Goal: Information Seeking & Learning: Learn about a topic

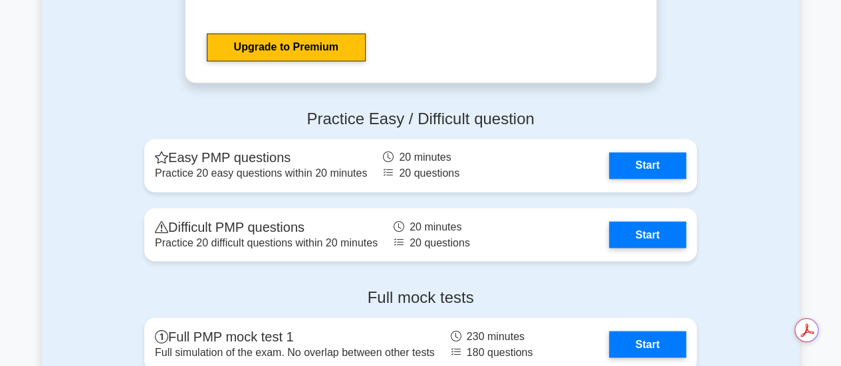
scroll to position [3600, 0]
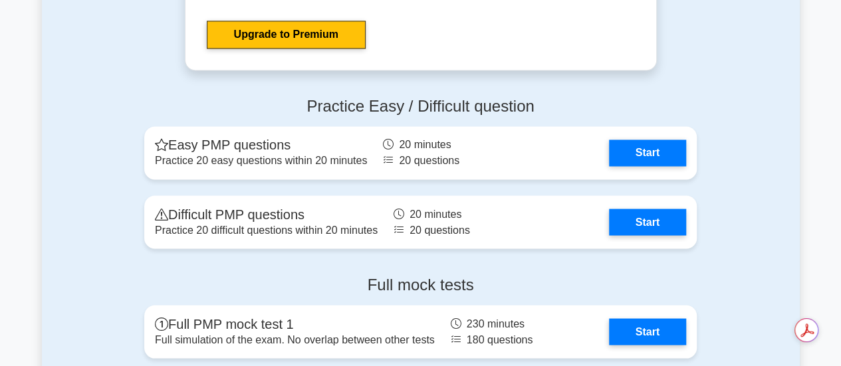
drag, startPoint x: 844, startPoint y: 31, endPoint x: 848, endPoint y: 273, distance: 242.6
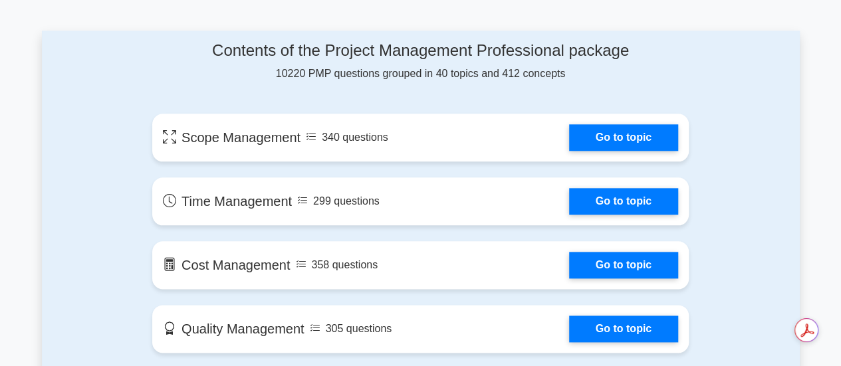
scroll to position [696, 0]
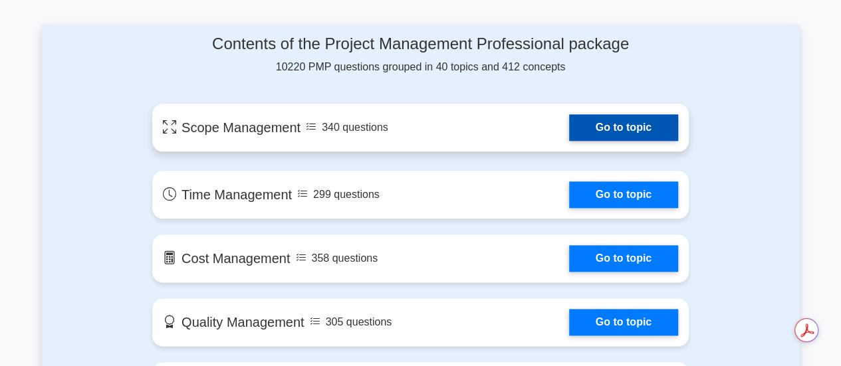
click at [635, 122] on link "Go to topic" at bounding box center [623, 127] width 109 height 27
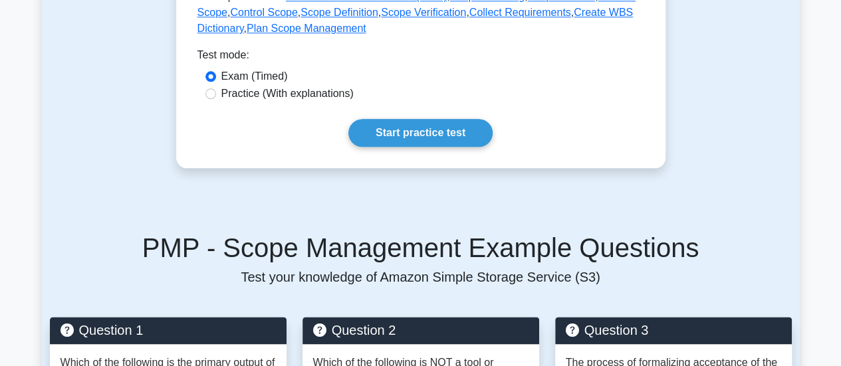
scroll to position [466, 0]
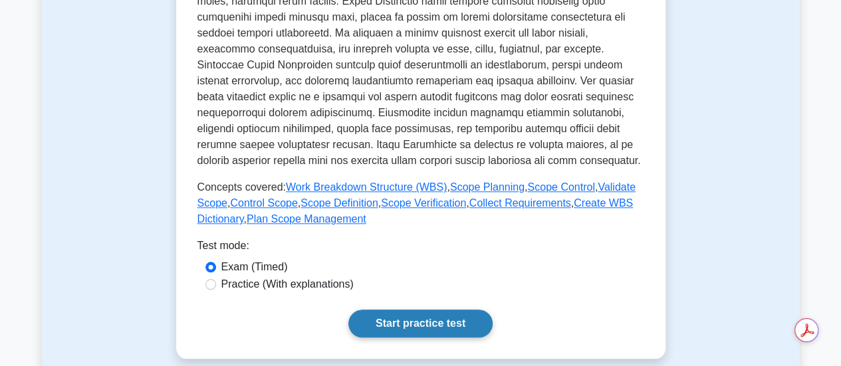
click at [465, 324] on link "Start practice test" at bounding box center [420, 324] width 144 height 28
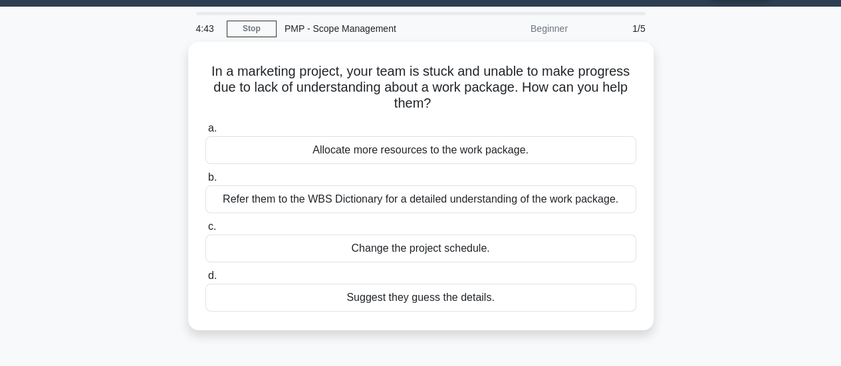
scroll to position [37, 0]
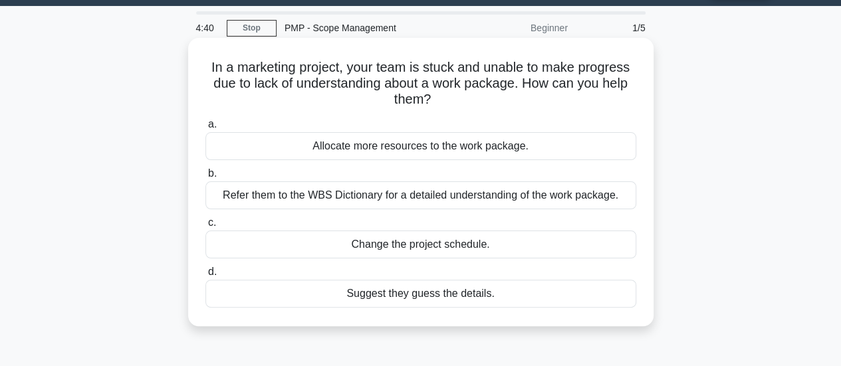
click at [569, 196] on div "Refer them to the WBS Dictionary for a detailed understanding of the work packa…" at bounding box center [420, 195] width 431 height 28
click at [205, 178] on input "b. Refer them to the WBS Dictionary for a detailed understanding of the work pa…" at bounding box center [205, 173] width 0 height 9
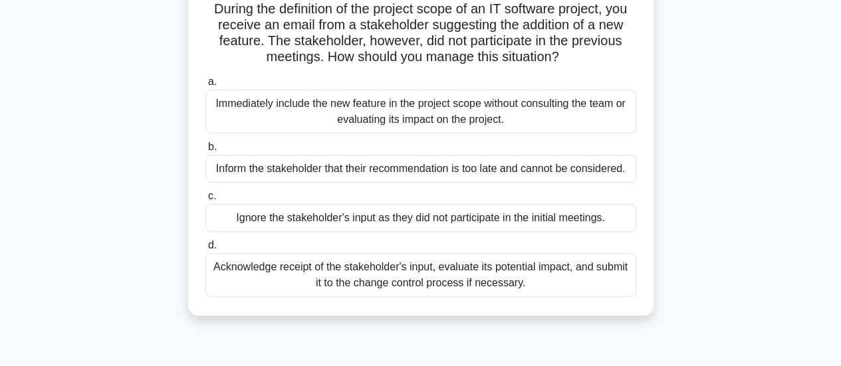
scroll to position [99, 0]
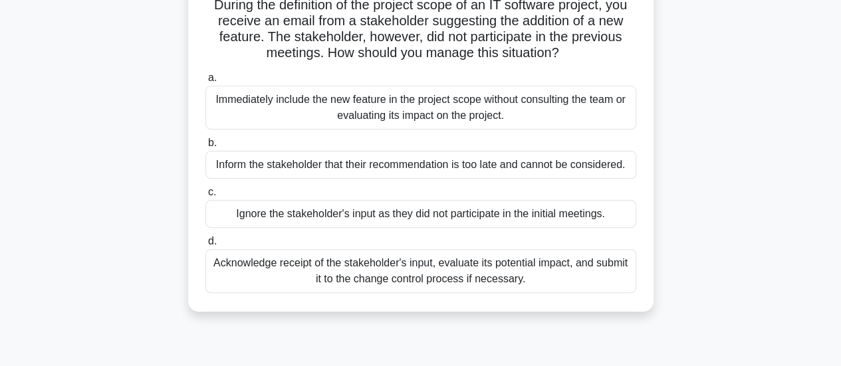
click at [577, 269] on div "Acknowledge receipt of the stakeholder's input, evaluate its potential impact, …" at bounding box center [420, 271] width 431 height 44
click at [205, 246] on input "d. Acknowledge receipt of the stakeholder's input, evaluate its potential impac…" at bounding box center [205, 241] width 0 height 9
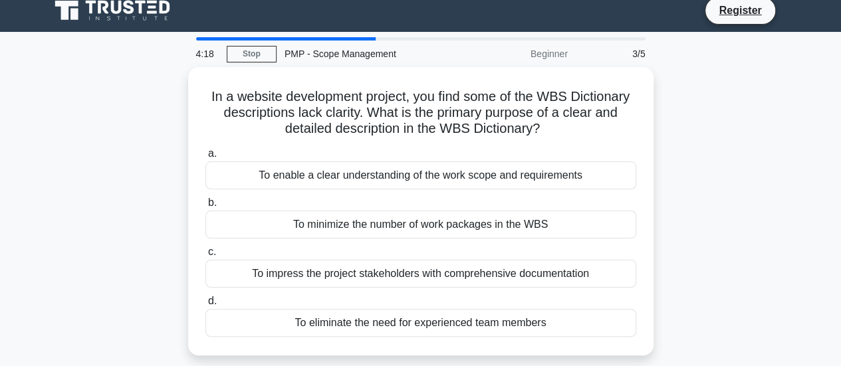
scroll to position [0, 0]
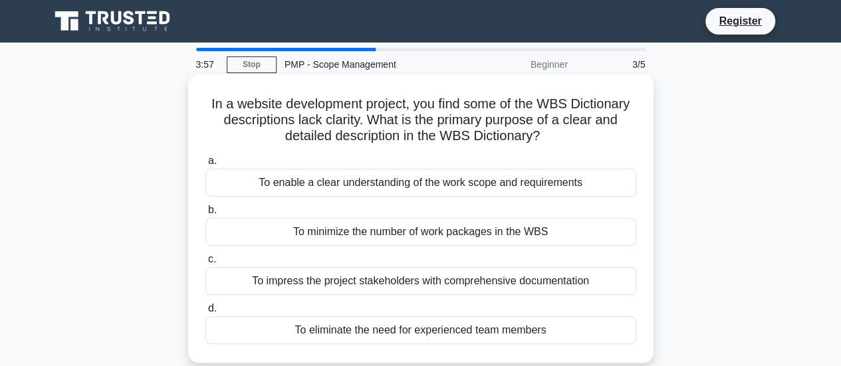
click at [539, 189] on div "To enable a clear understanding of the work scope and requirements" at bounding box center [420, 183] width 431 height 28
click at [205, 165] on input "a. To enable a clear understanding of the work scope and requirements" at bounding box center [205, 161] width 0 height 9
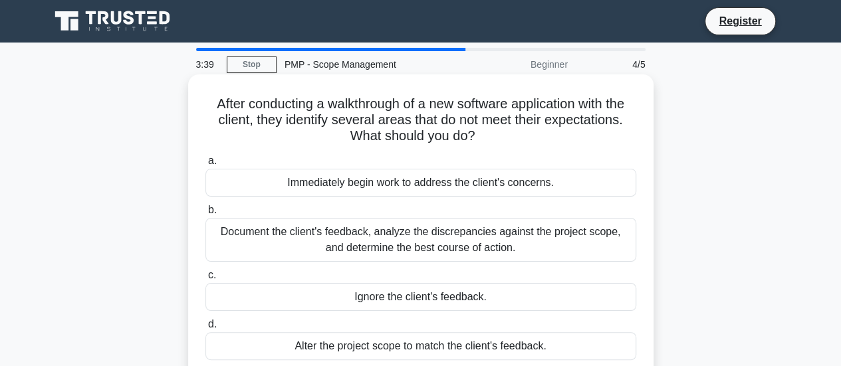
click at [530, 240] on div "Document the client's feedback, analyze the discrepancies against the project s…" at bounding box center [420, 240] width 431 height 44
click at [205, 215] on input "b. Document the client's feedback, analyze the discrepancies against the projec…" at bounding box center [205, 210] width 0 height 9
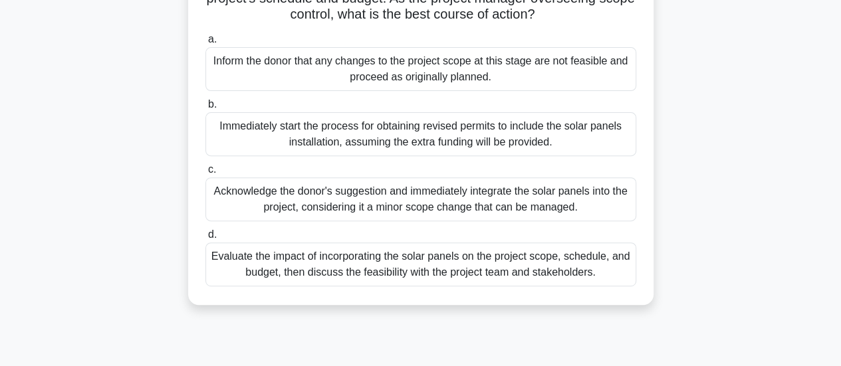
scroll to position [193, 0]
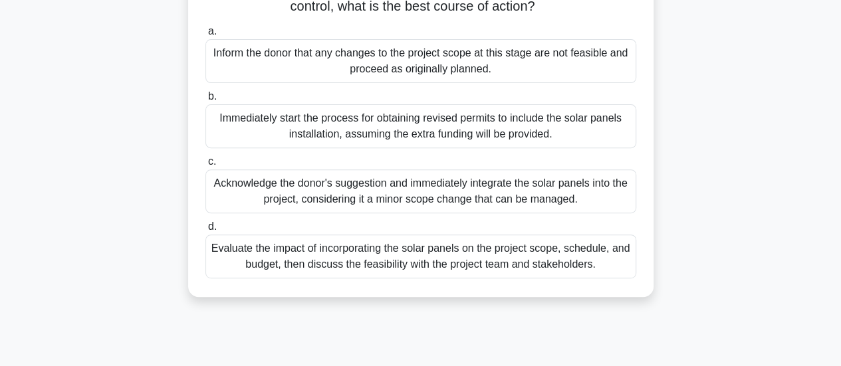
click at [581, 276] on div "Evaluate the impact of incorporating the solar panels on the project scope, sch…" at bounding box center [420, 257] width 431 height 44
click at [205, 231] on input "d. Evaluate the impact of incorporating the solar panels on the project scope, …" at bounding box center [205, 227] width 0 height 9
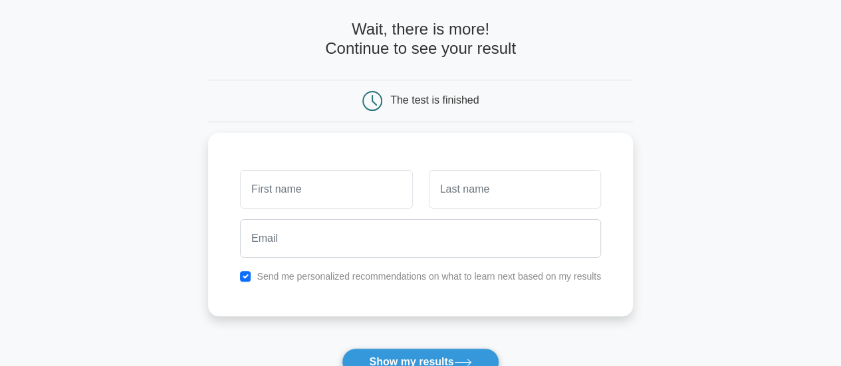
scroll to position [57, 0]
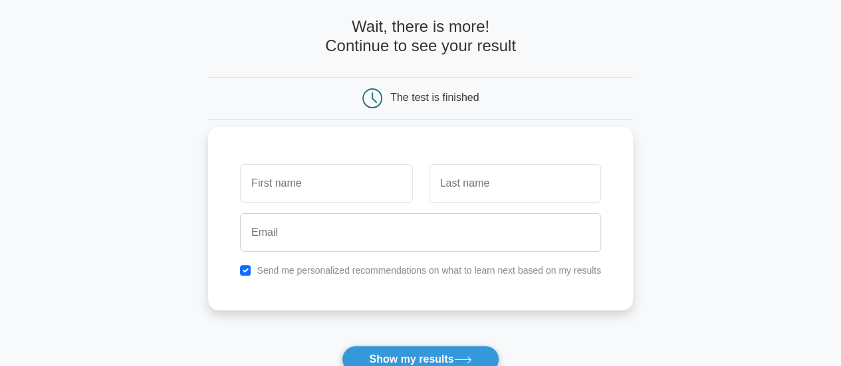
click at [376, 193] on input "text" at bounding box center [326, 183] width 172 height 39
type input "Ons"
click at [457, 199] on input "text" at bounding box center [515, 183] width 172 height 39
type input "Gharbi"
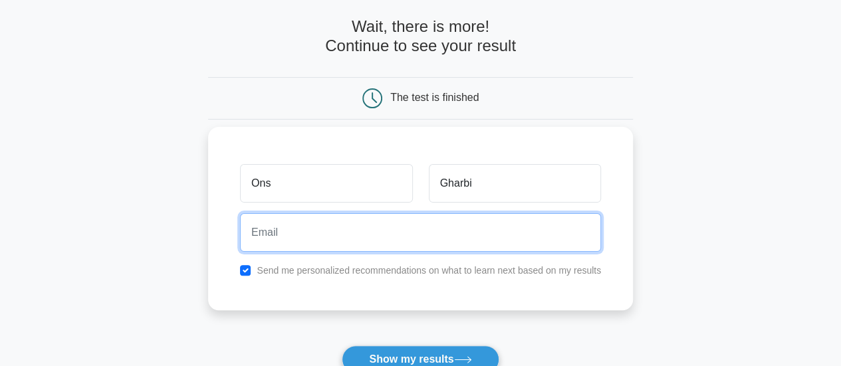
click at [447, 235] on input "email" at bounding box center [420, 232] width 361 height 39
type input "ogharbi@cofomo.com"
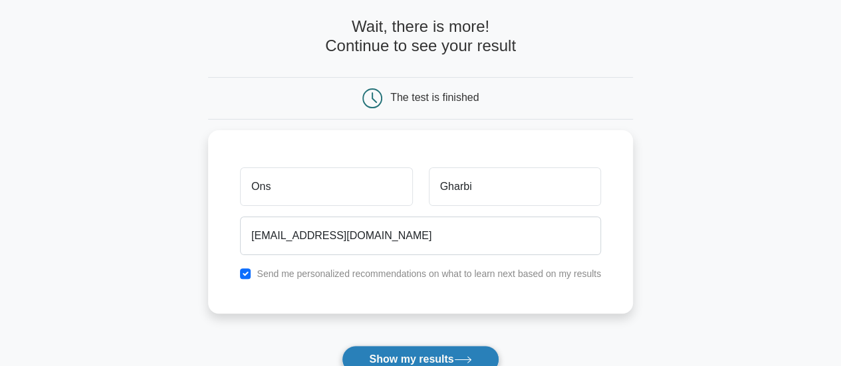
click at [397, 352] on button "Show my results" at bounding box center [420, 360] width 157 height 28
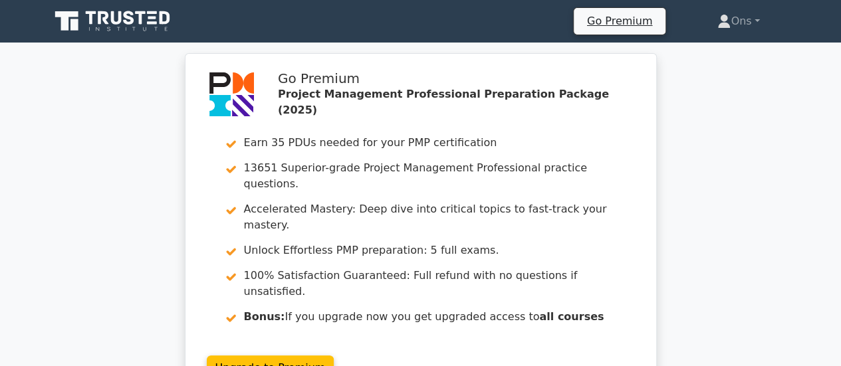
click at [137, 7] on link at bounding box center [114, 21] width 128 height 32
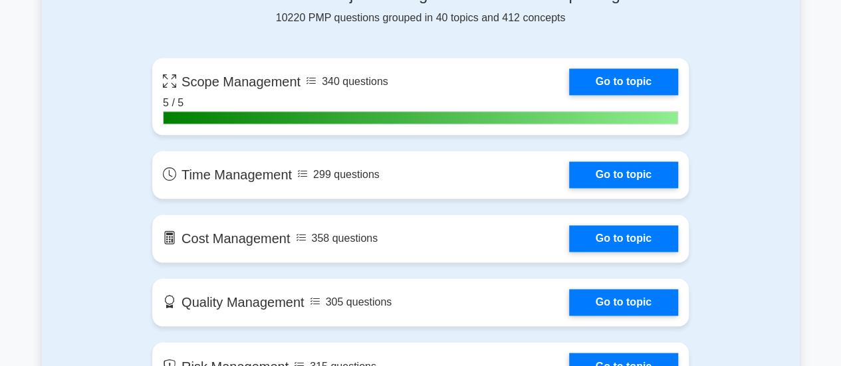
scroll to position [931, 0]
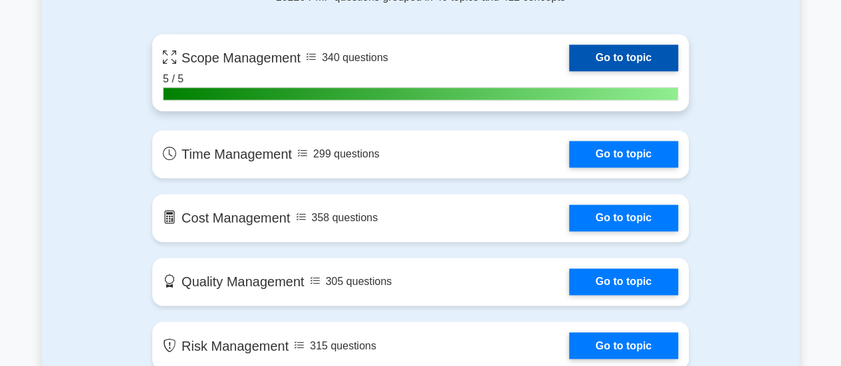
click at [569, 59] on link "Go to topic" at bounding box center [623, 58] width 109 height 27
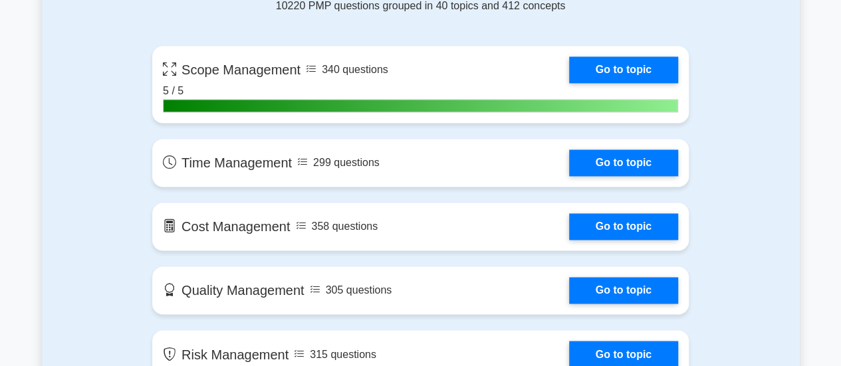
scroll to position [1059, 0]
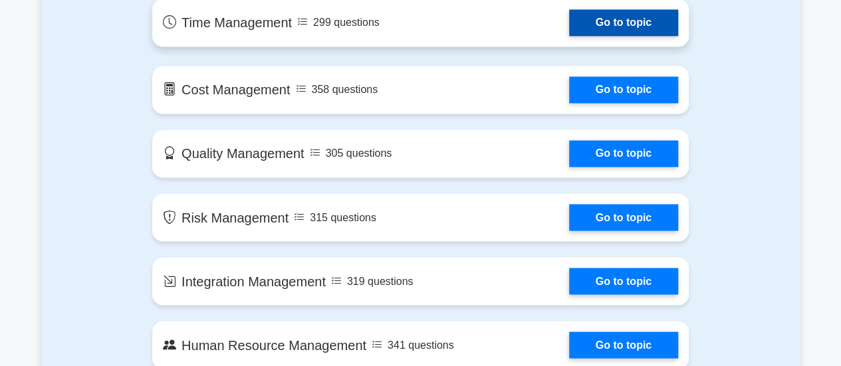
click at [621, 18] on link "Go to topic" at bounding box center [623, 22] width 109 height 27
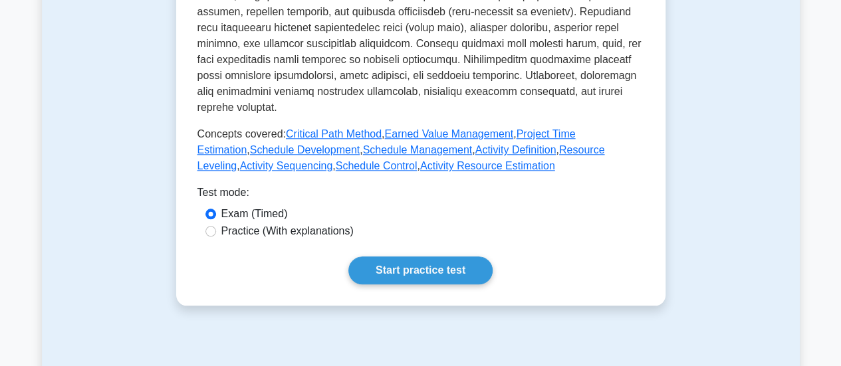
scroll to position [611, 0]
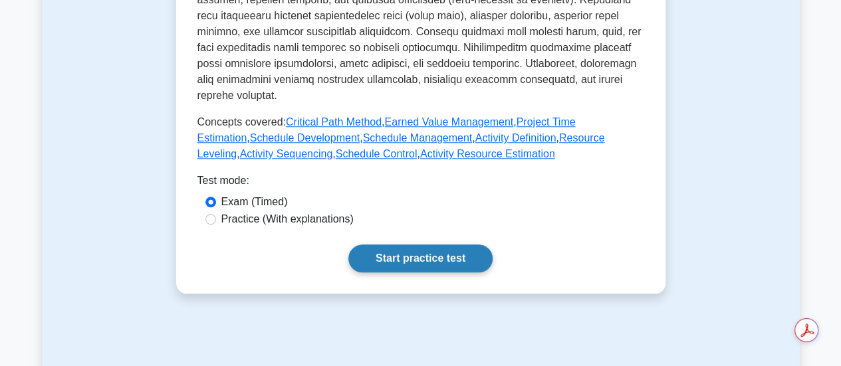
click at [439, 251] on link "Start practice test" at bounding box center [420, 259] width 144 height 28
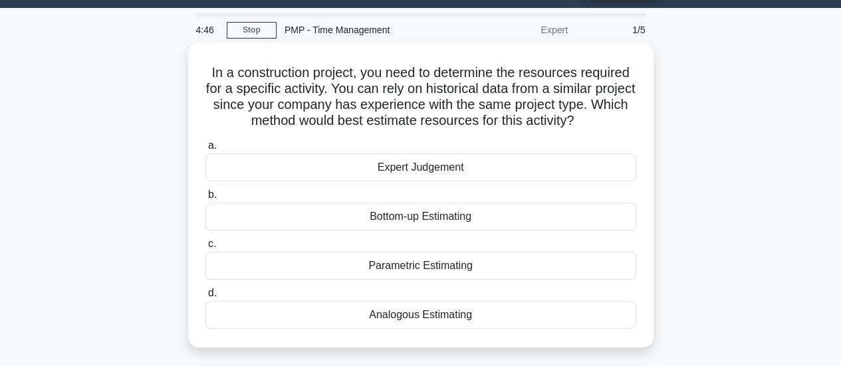
scroll to position [33, 0]
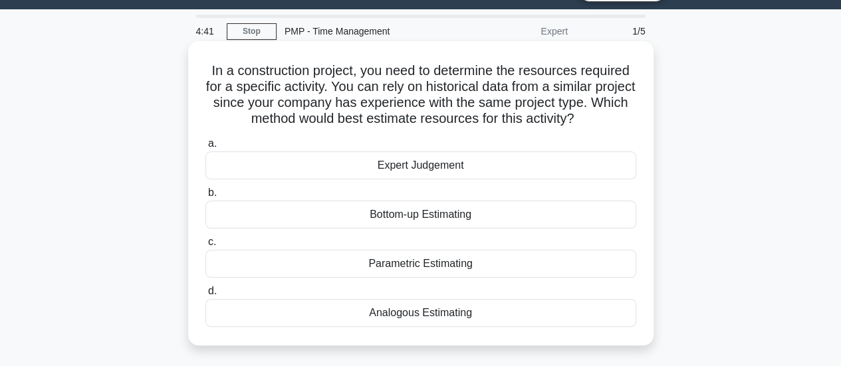
click at [585, 320] on div "Analogous Estimating" at bounding box center [420, 313] width 431 height 28
click at [205, 296] on input "d. Analogous Estimating" at bounding box center [205, 291] width 0 height 9
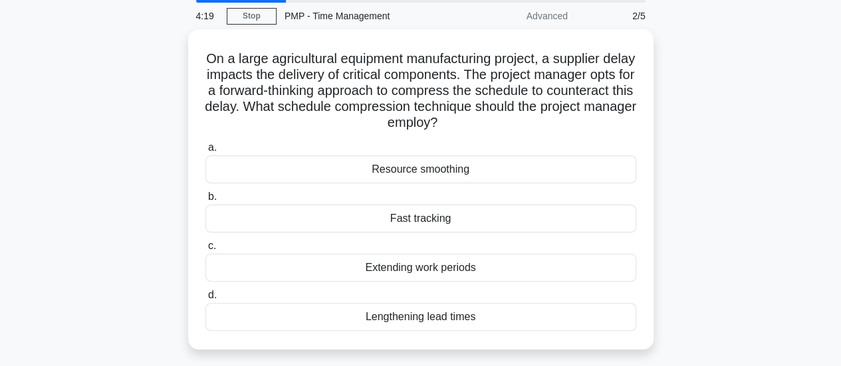
scroll to position [51, 0]
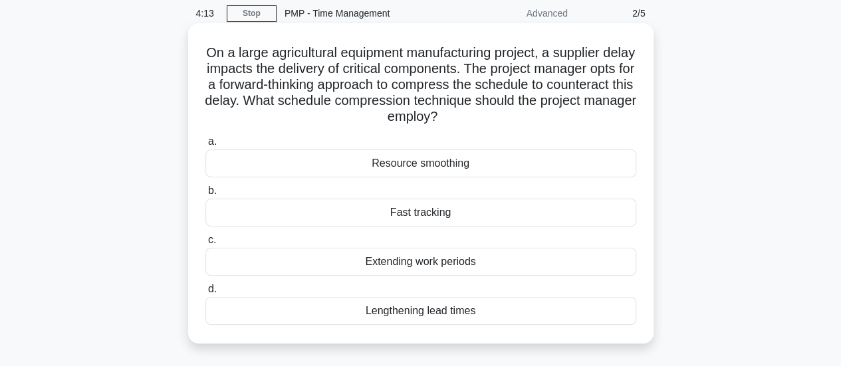
click at [505, 217] on div "Fast tracking" at bounding box center [420, 213] width 431 height 28
click at [205, 195] on input "b. Fast tracking" at bounding box center [205, 191] width 0 height 9
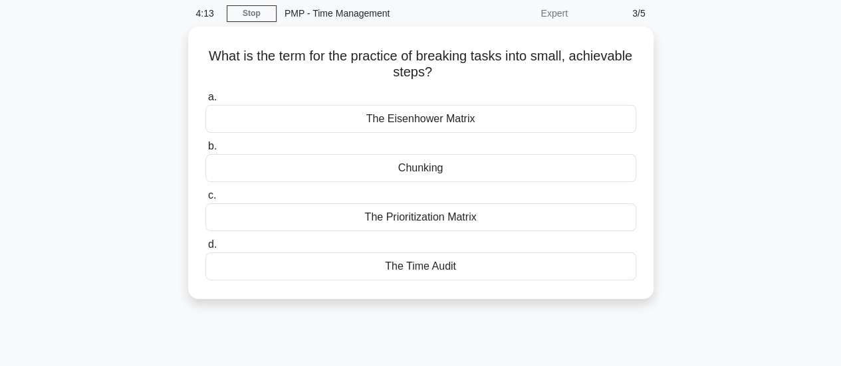
scroll to position [0, 0]
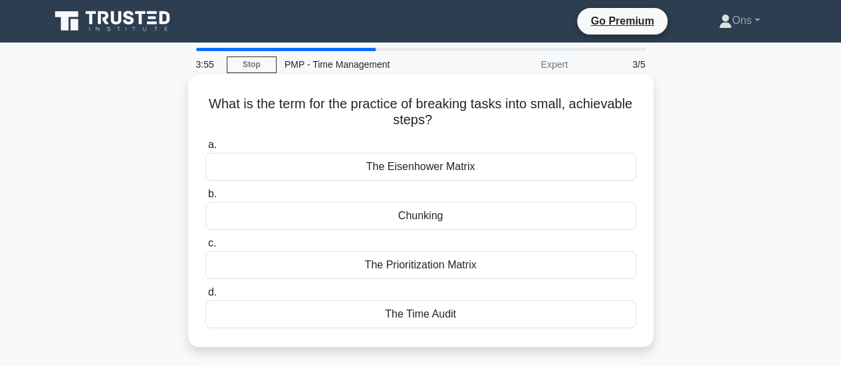
click at [498, 168] on div "The Eisenhower Matrix" at bounding box center [420, 167] width 431 height 28
click at [205, 150] on input "a. The Eisenhower Matrix" at bounding box center [205, 145] width 0 height 9
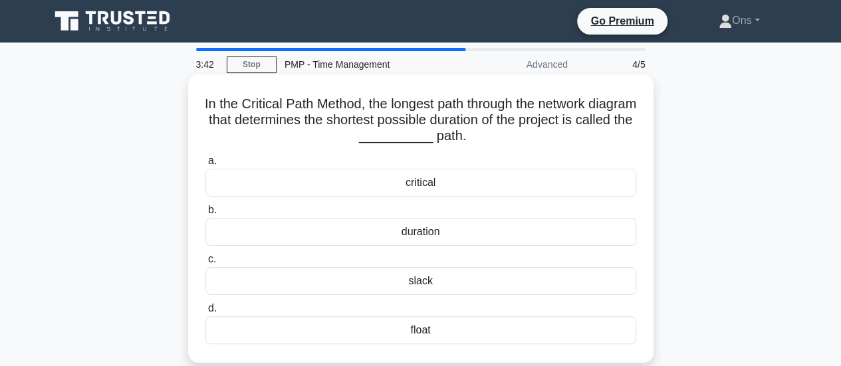
click at [499, 179] on div "critical" at bounding box center [420, 183] width 431 height 28
click at [205, 165] on input "a. critical" at bounding box center [205, 161] width 0 height 9
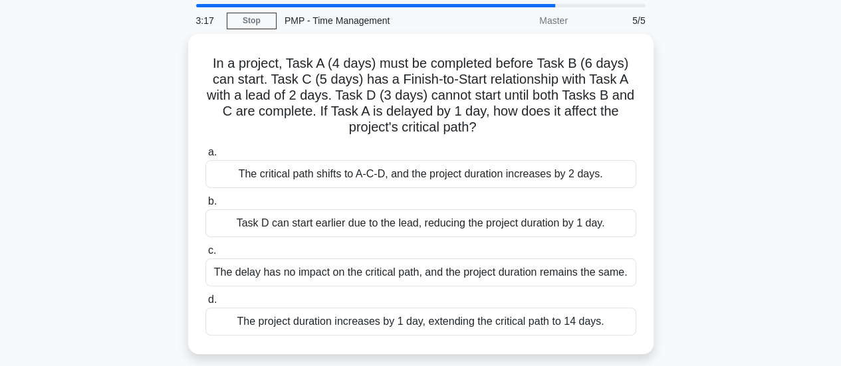
scroll to position [54, 0]
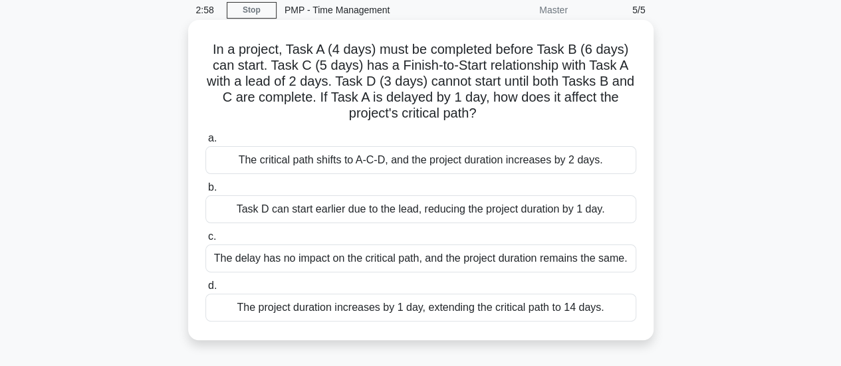
click at [579, 157] on div "The critical path shifts to A-C-D, and the project duration increases by 2 days." at bounding box center [420, 160] width 431 height 28
click at [205, 143] on input "a. The critical path shifts to A-C-D, and the project duration increases by 2 d…" at bounding box center [205, 138] width 0 height 9
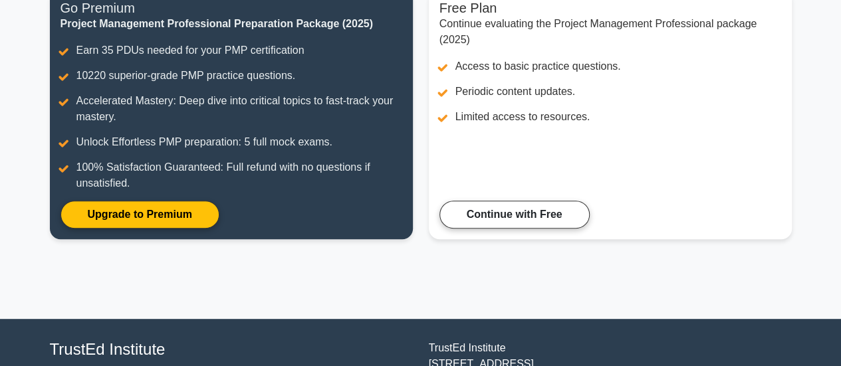
scroll to position [188, 0]
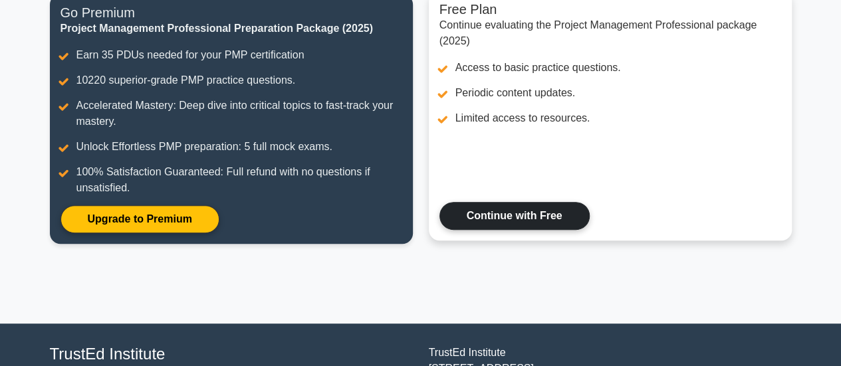
click at [559, 202] on link "Continue with Free" at bounding box center [514, 216] width 150 height 28
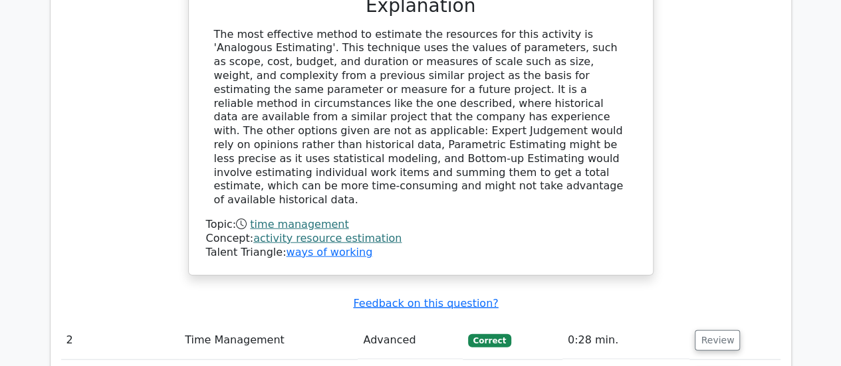
scroll to position [1388, 0]
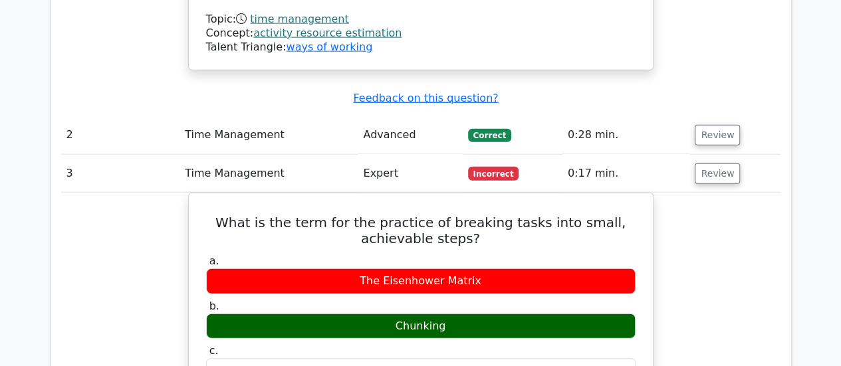
scroll to position [1611, 0]
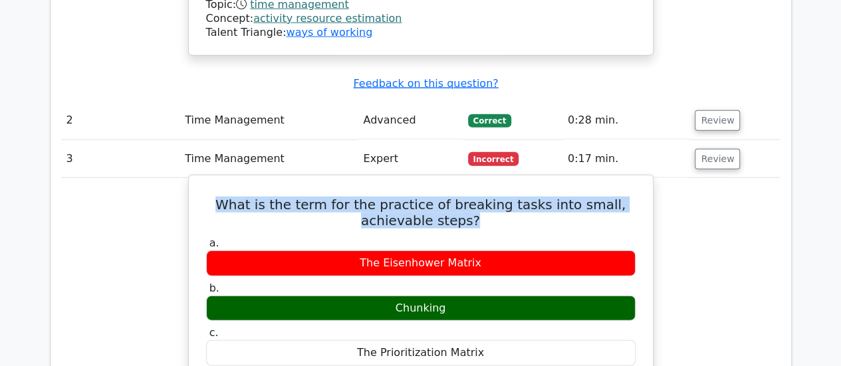
drag, startPoint x: 477, startPoint y: 124, endPoint x: 239, endPoint y: 106, distance: 238.5
click at [239, 197] on h5 "What is the term for the practice of breaking tasks into small, achievable step…" at bounding box center [421, 213] width 432 height 32
copy h5 "What is the term for the practice of breaking tasks into small, achievable step…"
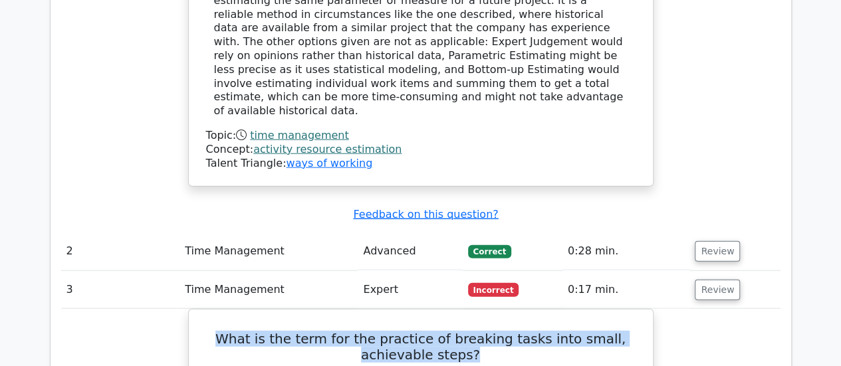
scroll to position [1468, 0]
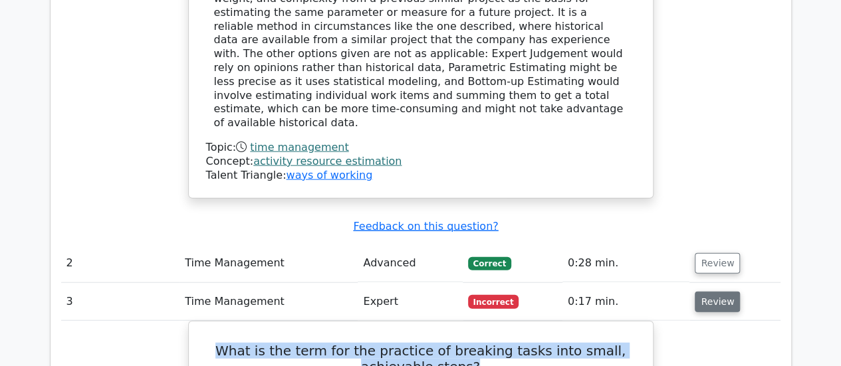
click at [710, 292] on button "Review" at bounding box center [716, 302] width 45 height 21
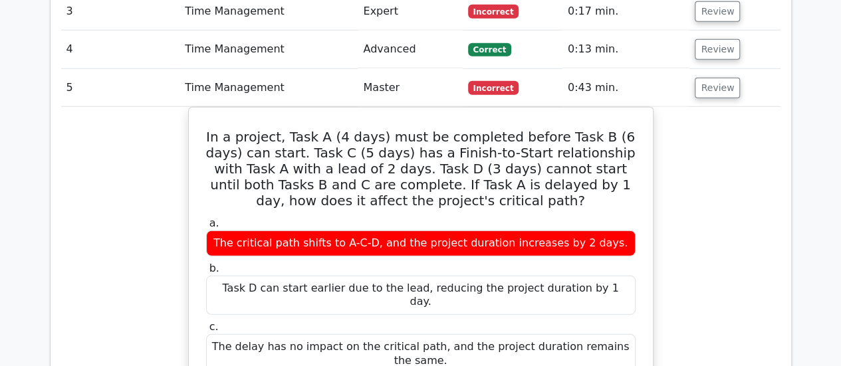
scroll to position [1766, 0]
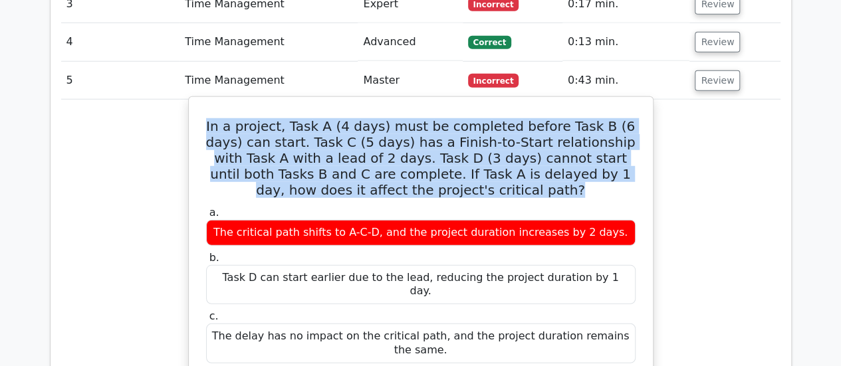
drag, startPoint x: 488, startPoint y: 100, endPoint x: 203, endPoint y: 31, distance: 293.2
copy h5 "In a project, Task A (4 days) must be completed before Task B (6 days) can star…"
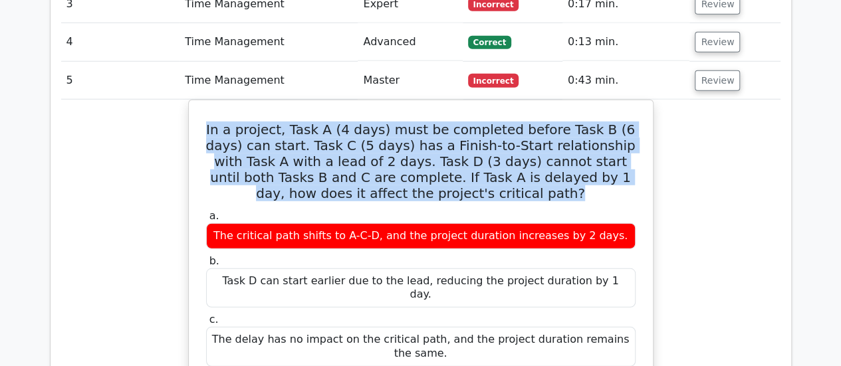
drag, startPoint x: 608, startPoint y: 268, endPoint x: 162, endPoint y: 266, distance: 445.9
copy div "The project duration increases by 1 day, extending the critical path to 14 days."
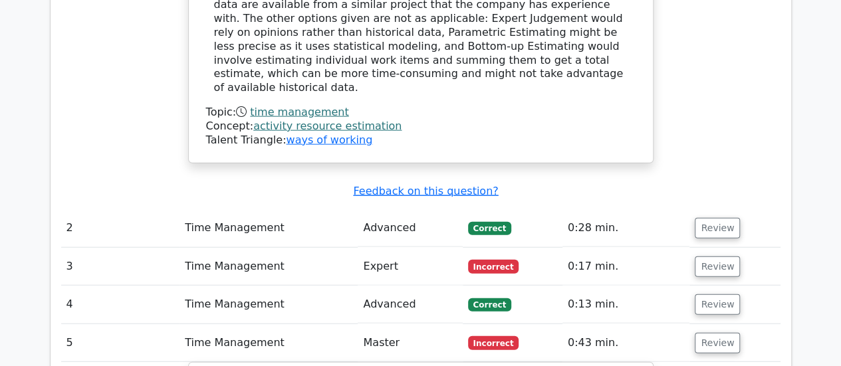
scroll to position [1522, 0]
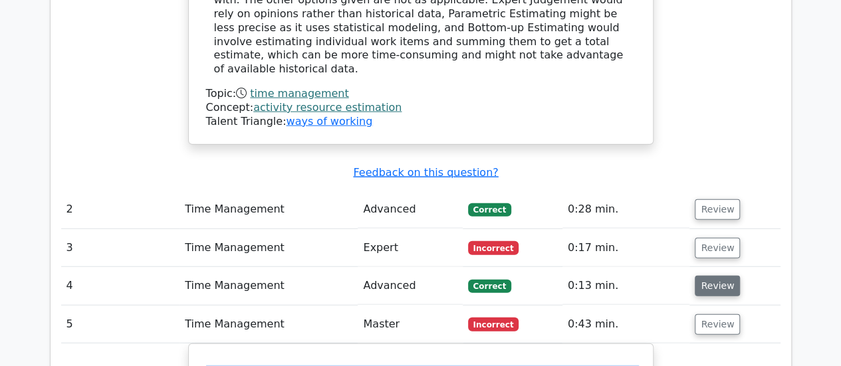
click at [712, 276] on button "Review" at bounding box center [716, 286] width 45 height 21
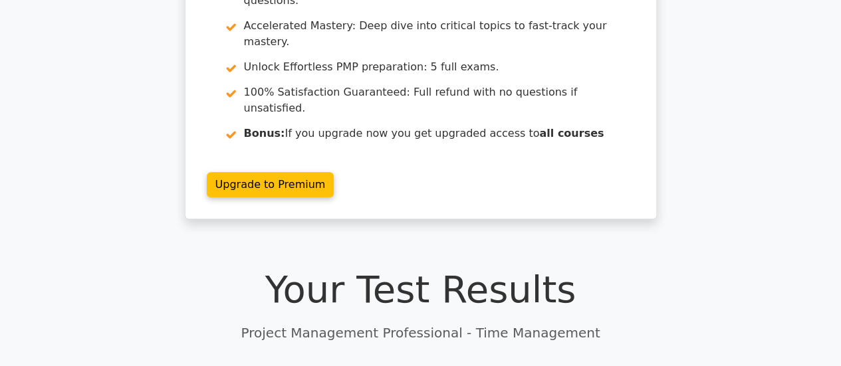
scroll to position [0, 0]
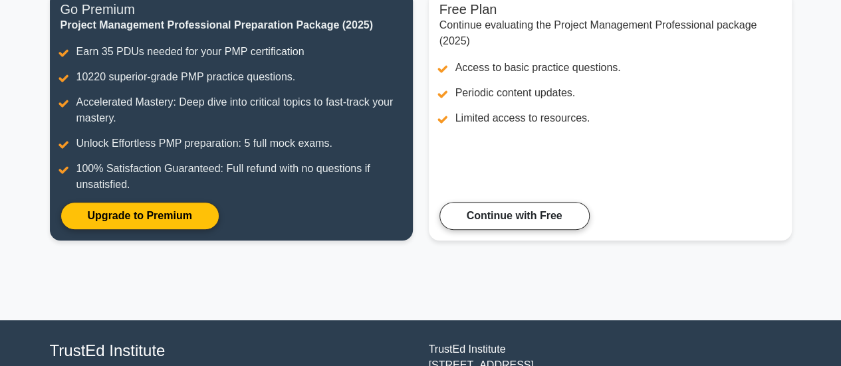
scroll to position [191, 0]
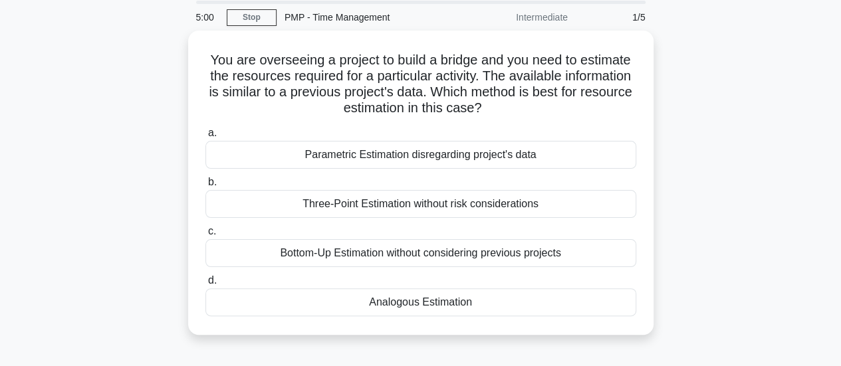
scroll to position [47, 0]
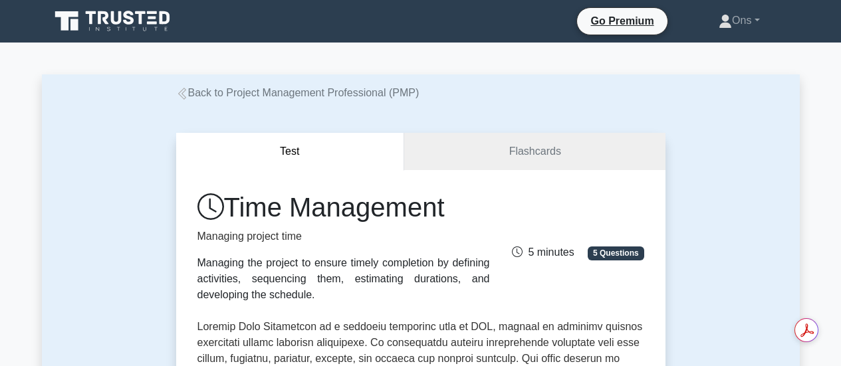
scroll to position [613, 0]
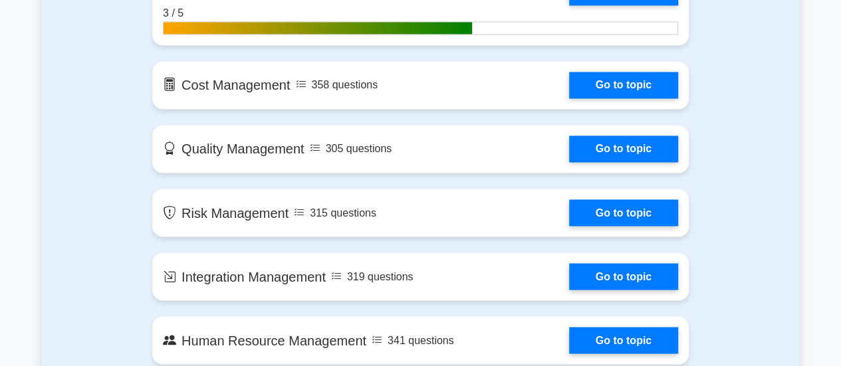
scroll to position [1086, 0]
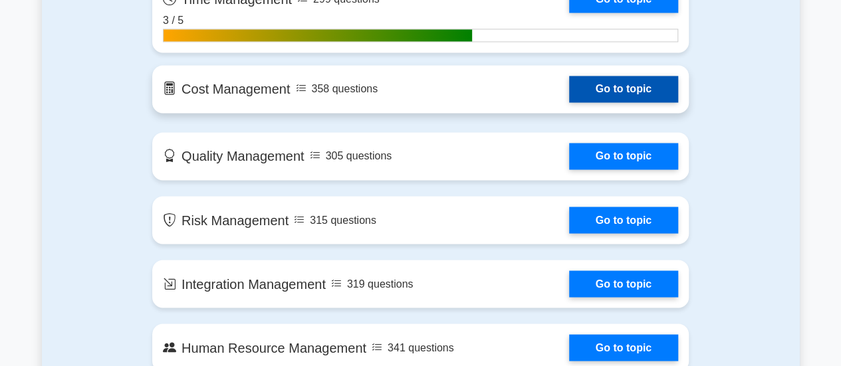
click at [587, 84] on link "Go to topic" at bounding box center [623, 89] width 109 height 27
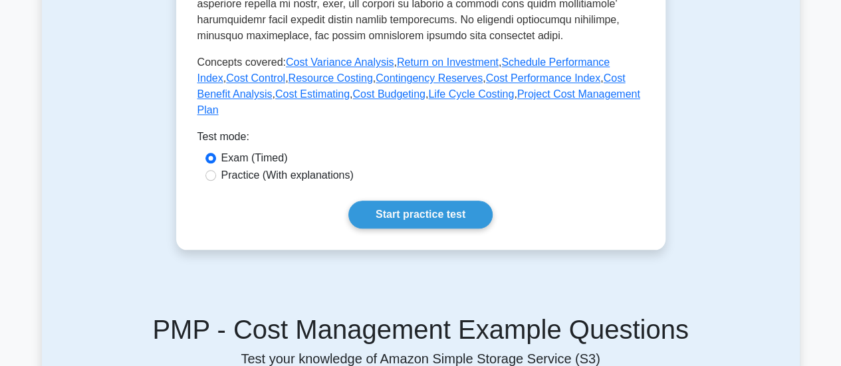
scroll to position [639, 0]
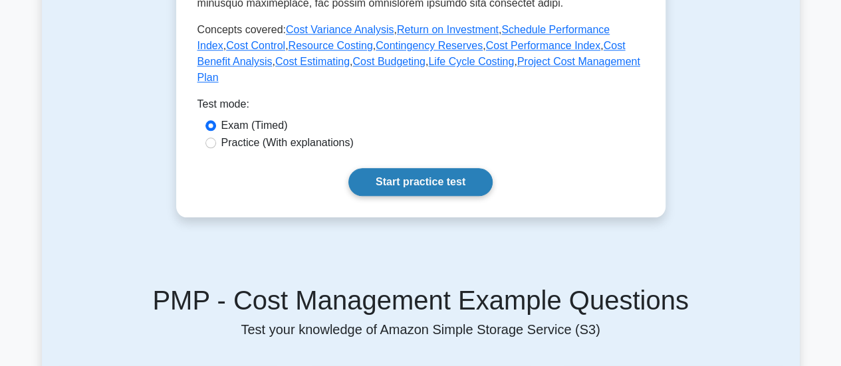
click at [405, 168] on link "Start practice test" at bounding box center [420, 182] width 144 height 28
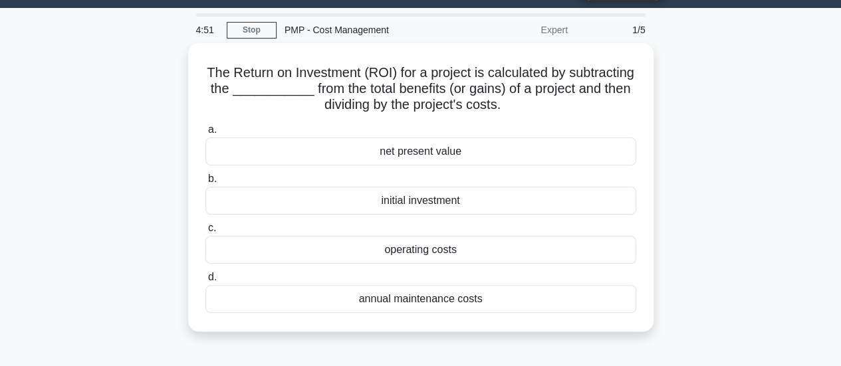
scroll to position [33, 0]
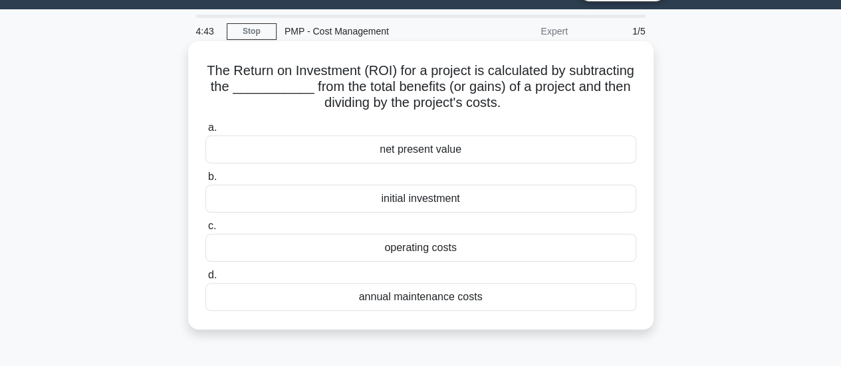
click at [439, 200] on div "initial investment" at bounding box center [420, 199] width 431 height 28
click at [205, 181] on input "b. initial investment" at bounding box center [205, 177] width 0 height 9
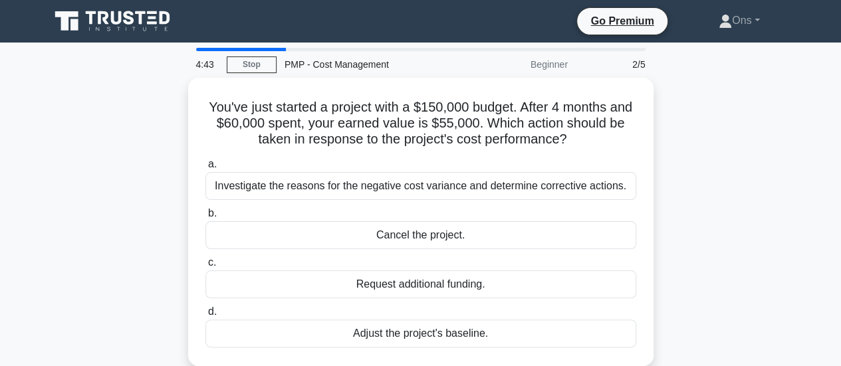
scroll to position [0, 0]
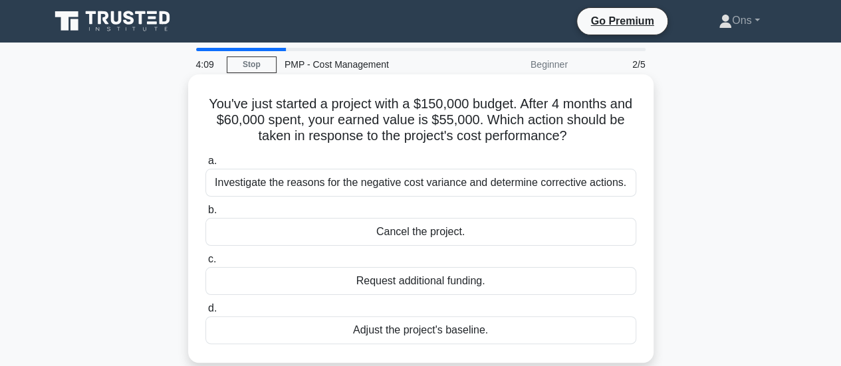
click at [469, 332] on div "Adjust the project's baseline." at bounding box center [420, 330] width 431 height 28
click at [205, 313] on input "d. Adjust the project's baseline." at bounding box center [205, 308] width 0 height 9
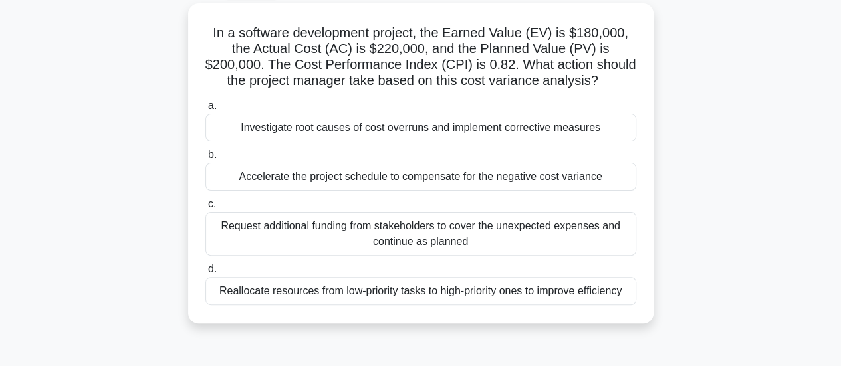
scroll to position [74, 0]
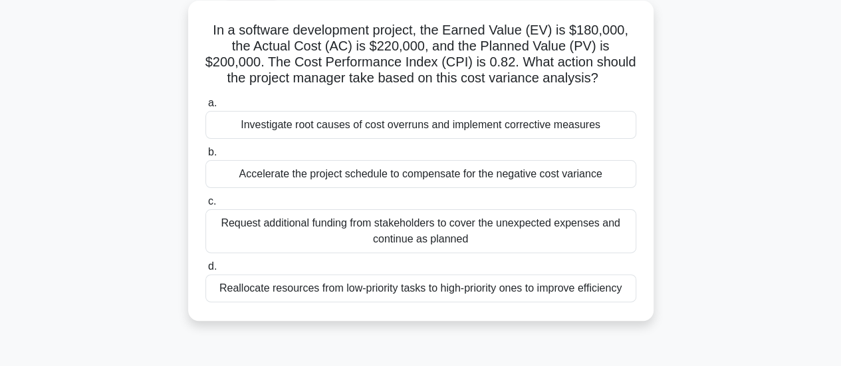
click at [607, 134] on div "Investigate root causes of cost overruns and implement corrective measures" at bounding box center [420, 125] width 431 height 28
click at [205, 108] on input "a. Investigate root causes of cost overruns and implement corrective measures" at bounding box center [205, 103] width 0 height 9
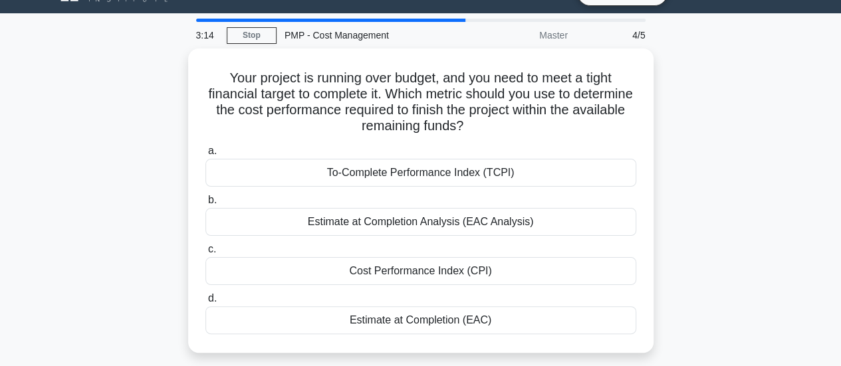
scroll to position [27, 0]
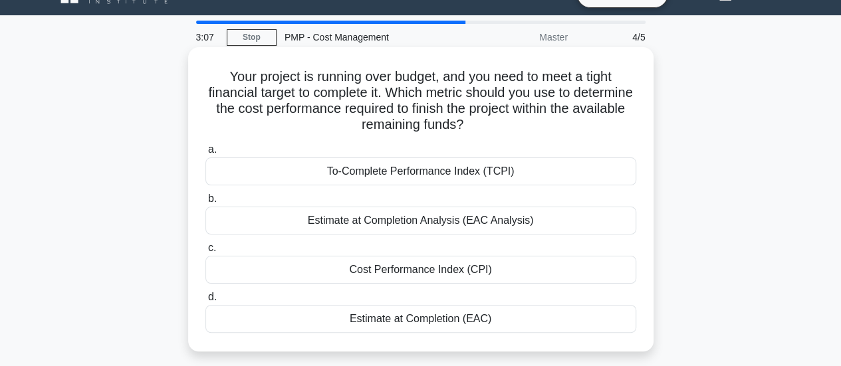
click at [577, 223] on div "Estimate at Completion Analysis (EAC Analysis)" at bounding box center [420, 221] width 431 height 28
click at [205, 203] on input "b. Estimate at Completion Analysis (EAC Analysis)" at bounding box center [205, 199] width 0 height 9
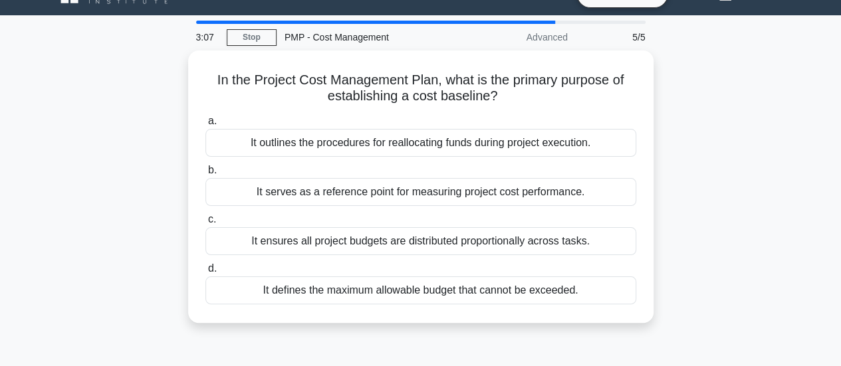
scroll to position [0, 0]
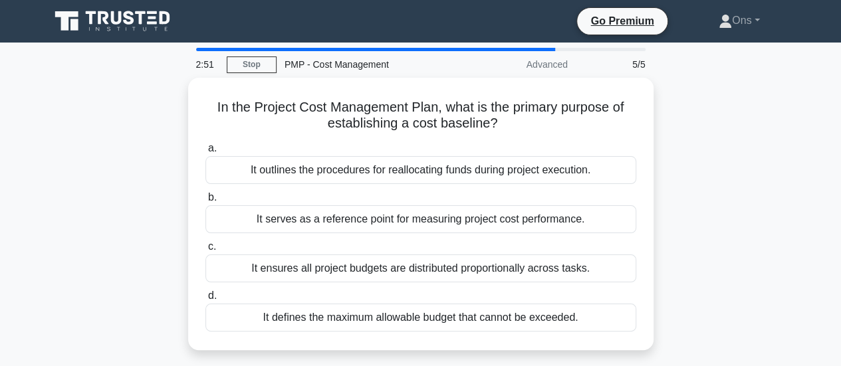
click at [577, 223] on div "It serves as a reference point for measuring project cost performance." at bounding box center [420, 219] width 431 height 28
click at [205, 202] on input "b. It serves as a reference point for measuring project cost performance." at bounding box center [205, 197] width 0 height 9
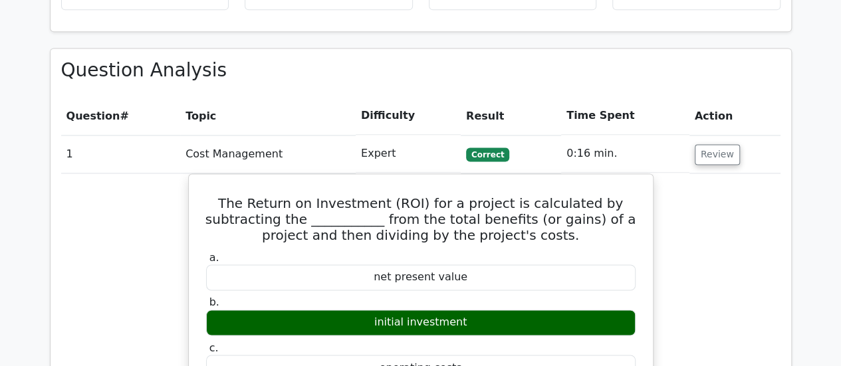
scroll to position [922, 0]
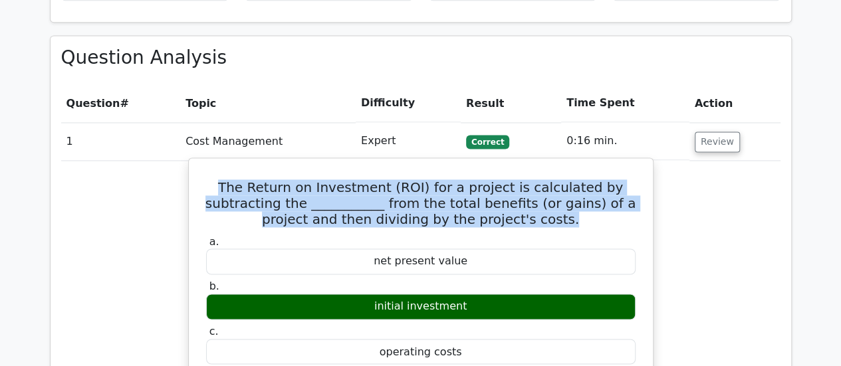
drag, startPoint x: 541, startPoint y: 169, endPoint x: 221, endPoint y: 128, distance: 322.2
click at [221, 179] on h5 "The Return on Investment (ROI) for a project is calculated by subtracting the _…" at bounding box center [421, 203] width 432 height 48
copy h5 "The Return on Investment (ROI) for a project is calculated by subtracting the _…"
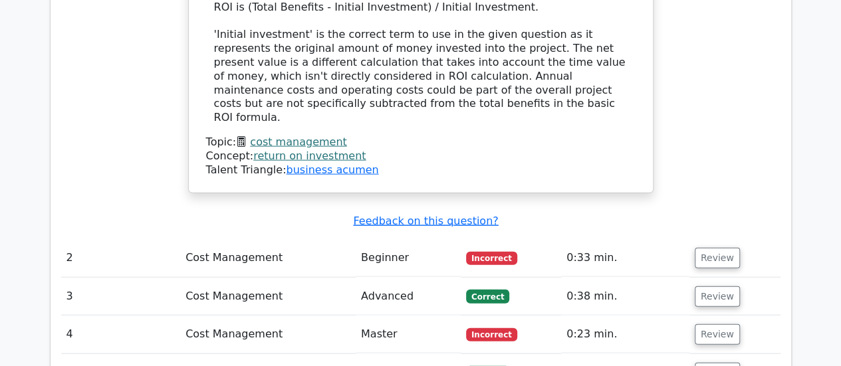
scroll to position [1441, 0]
click at [724, 248] on button "Review" at bounding box center [716, 258] width 45 height 21
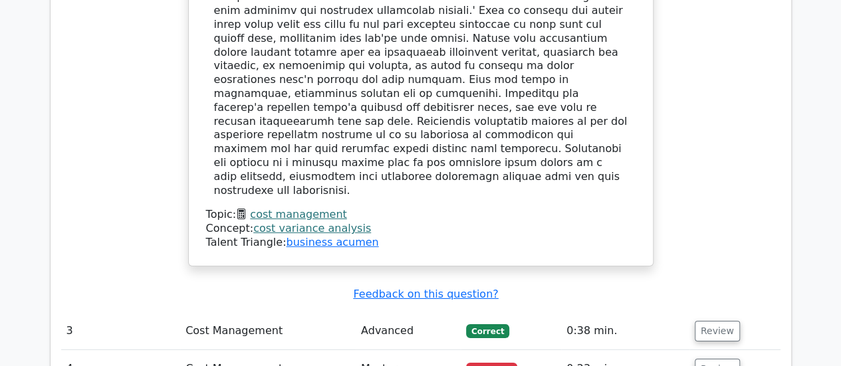
scroll to position [2069, 0]
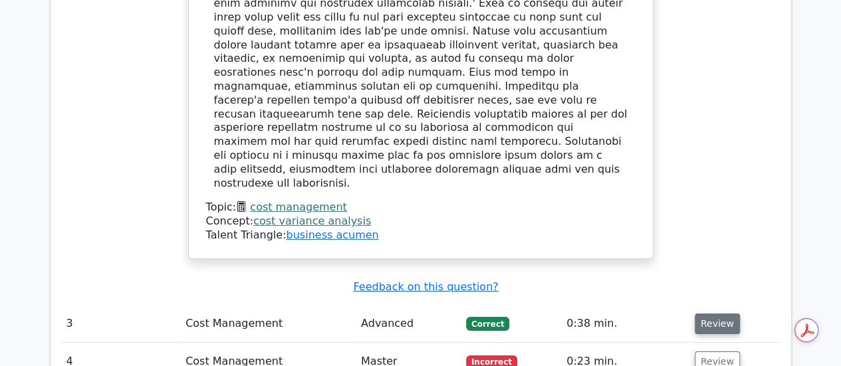
click at [712, 314] on button "Review" at bounding box center [716, 324] width 45 height 21
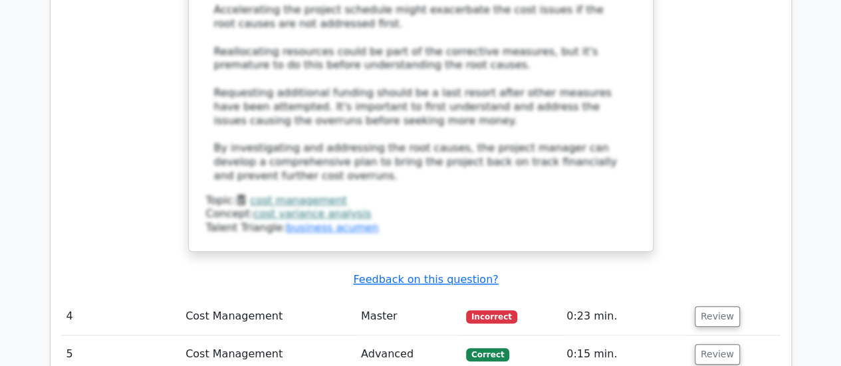
scroll to position [3085, 0]
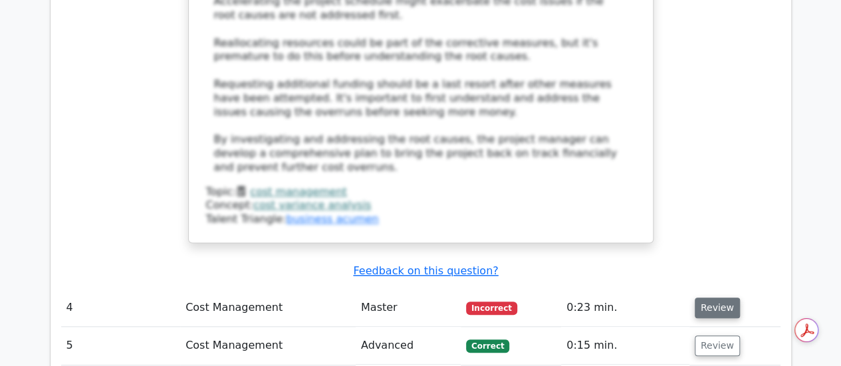
click at [720, 298] on button "Review" at bounding box center [716, 308] width 45 height 21
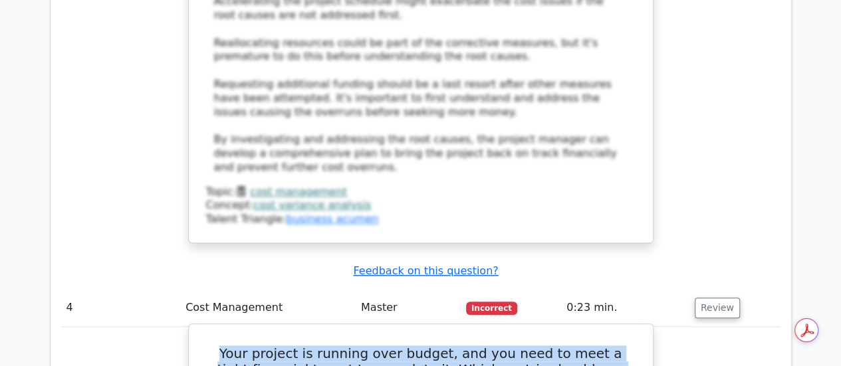
drag, startPoint x: 512, startPoint y: 202, endPoint x: 220, endPoint y: 151, distance: 296.8
copy h5 "Your project is running over budget, and you need to meet a tight financial tar…"
drag, startPoint x: 516, startPoint y: 243, endPoint x: 324, endPoint y: 239, distance: 191.4
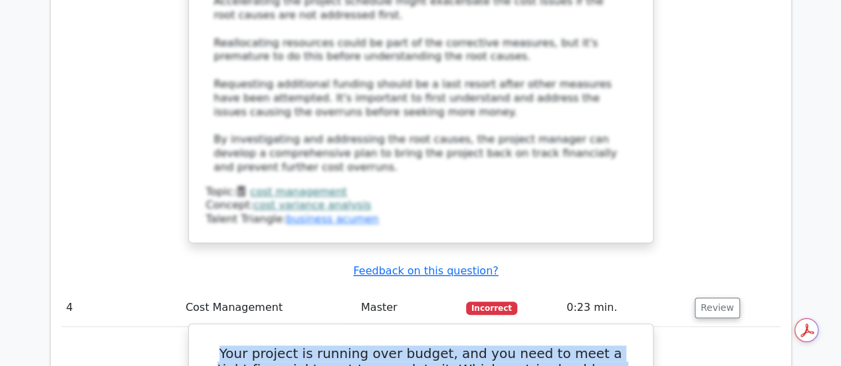
copy div "To-Complete Performance Index (TCPI)"
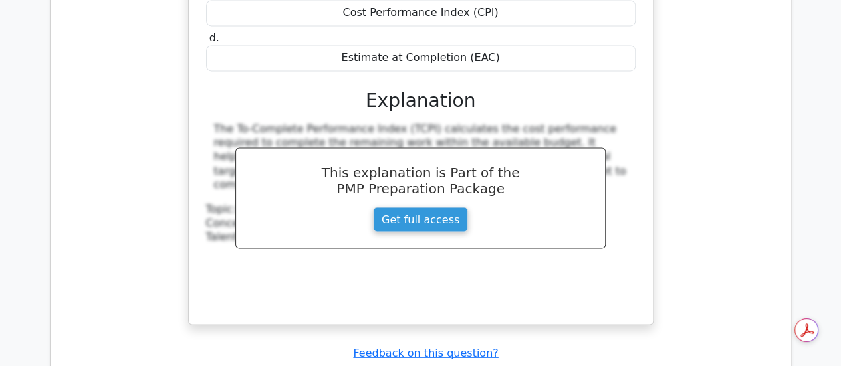
scroll to position [3624, 0]
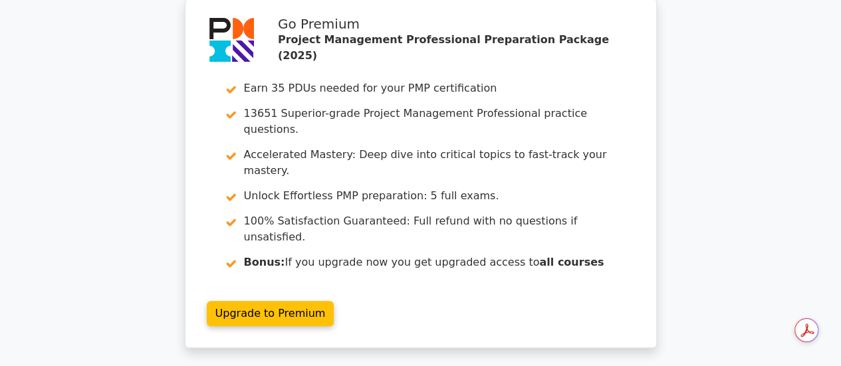
scroll to position [0, 0]
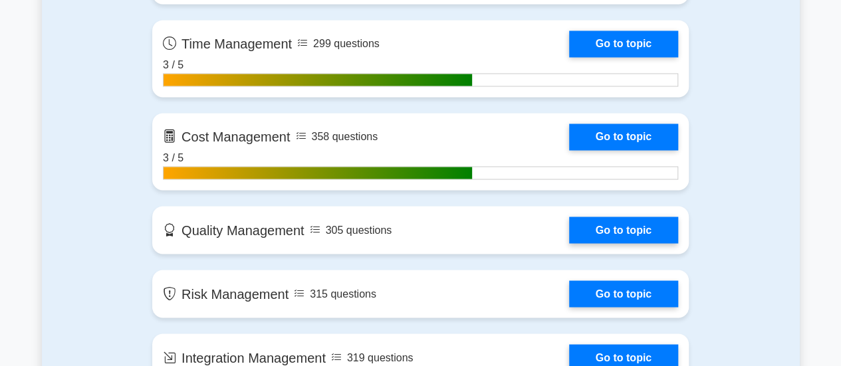
scroll to position [986, 0]
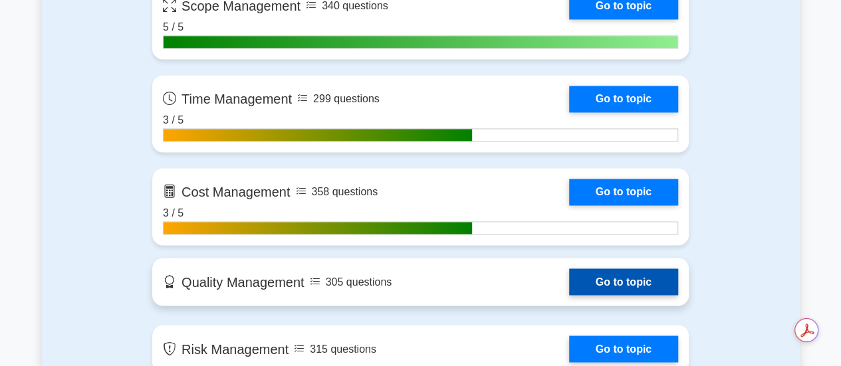
click at [628, 279] on link "Go to topic" at bounding box center [623, 281] width 109 height 27
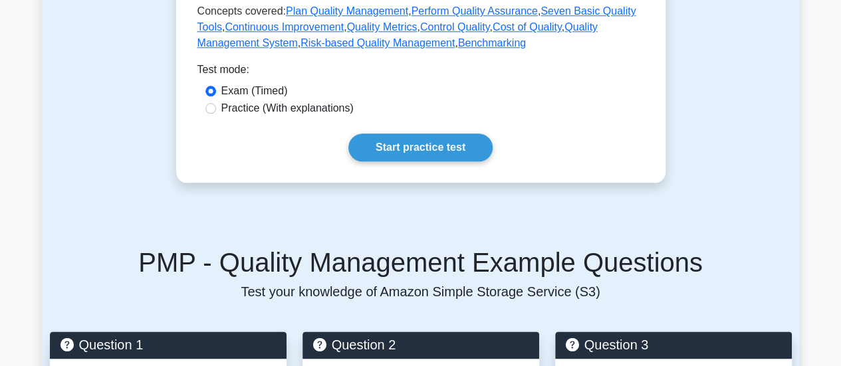
scroll to position [681, 0]
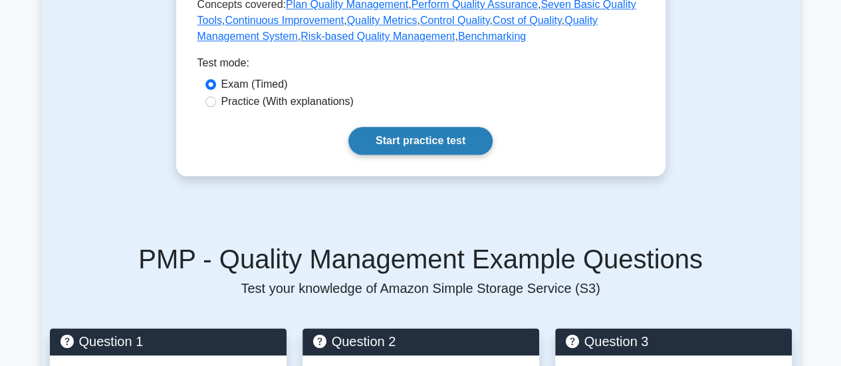
click at [403, 147] on link "Start practice test" at bounding box center [420, 141] width 144 height 28
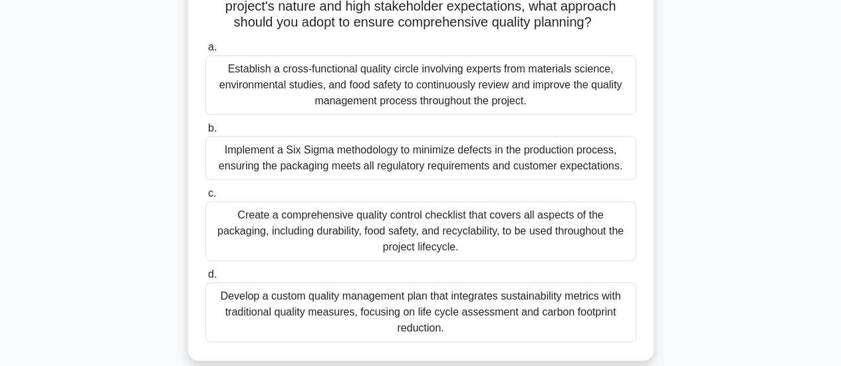
scroll to position [173, 0]
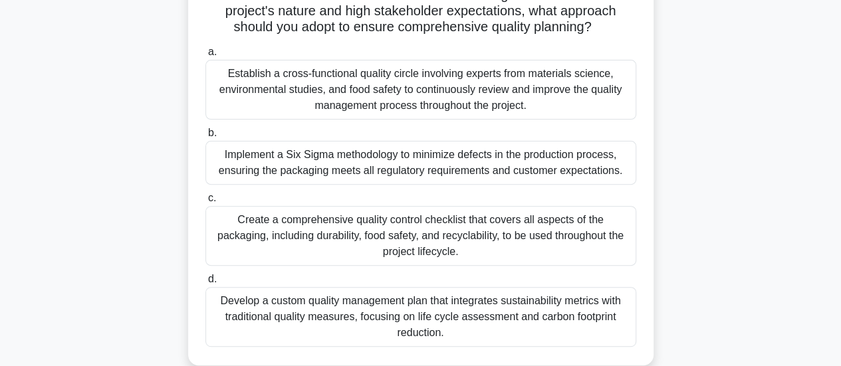
click at [604, 242] on div "Create a comprehensive quality control checklist that covers all aspects of the…" at bounding box center [420, 236] width 431 height 60
click at [205, 203] on input "c. Create a comprehensive quality control checklist that covers all aspects of …" at bounding box center [205, 198] width 0 height 9
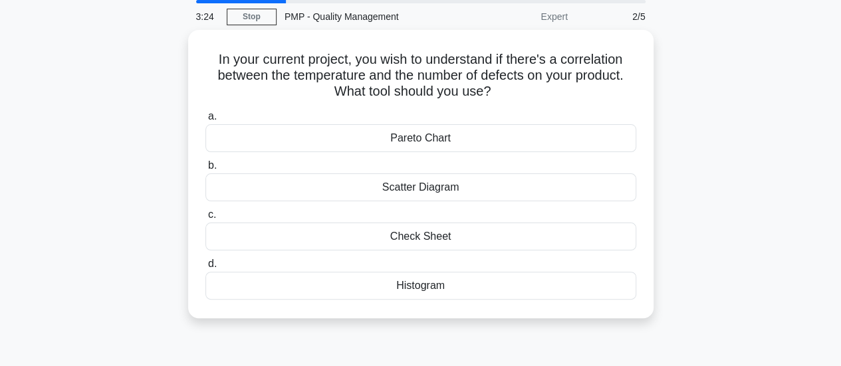
scroll to position [47, 0]
click at [577, 274] on div "Histogram" at bounding box center [420, 284] width 431 height 28
click at [205, 266] on input "d. Histogram" at bounding box center [205, 262] width 0 height 9
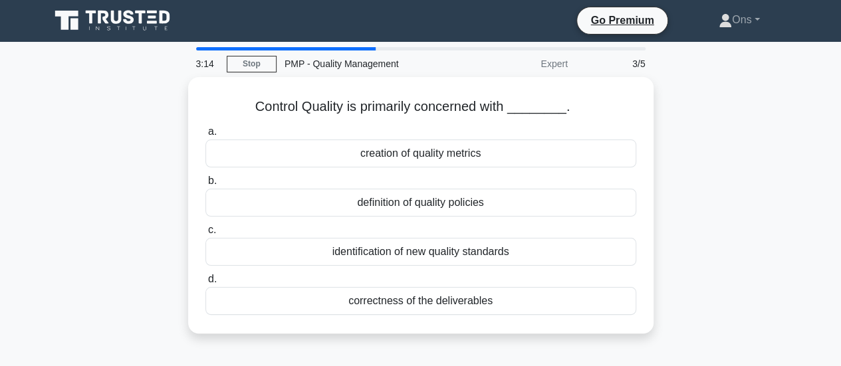
scroll to position [0, 0]
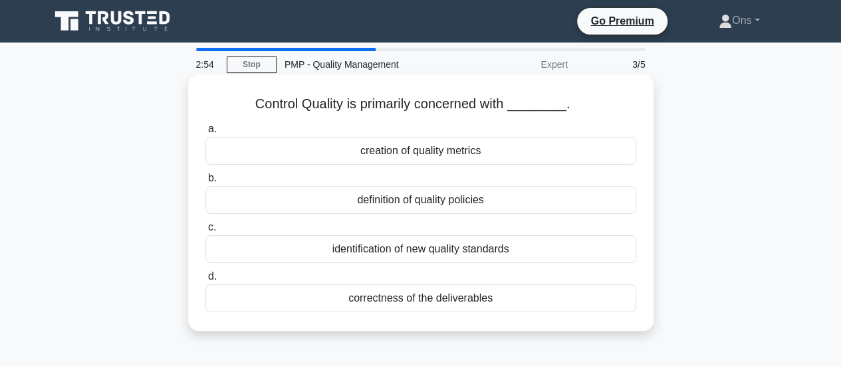
click at [558, 307] on div "correctness of the deliverables" at bounding box center [420, 298] width 431 height 28
click at [205, 281] on input "d. correctness of the deliverables" at bounding box center [205, 276] width 0 height 9
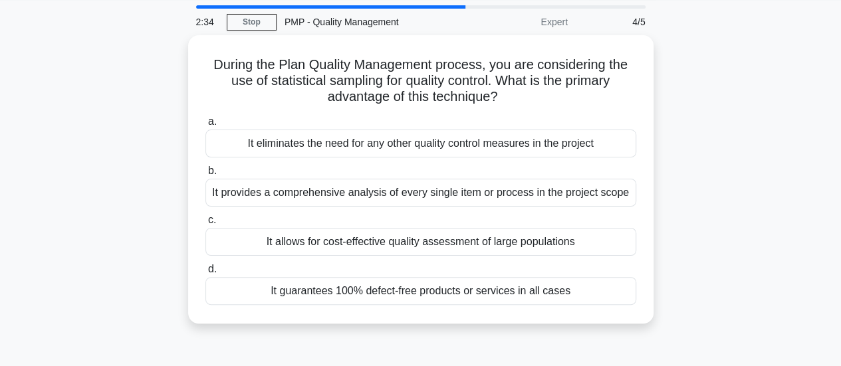
scroll to position [42, 0]
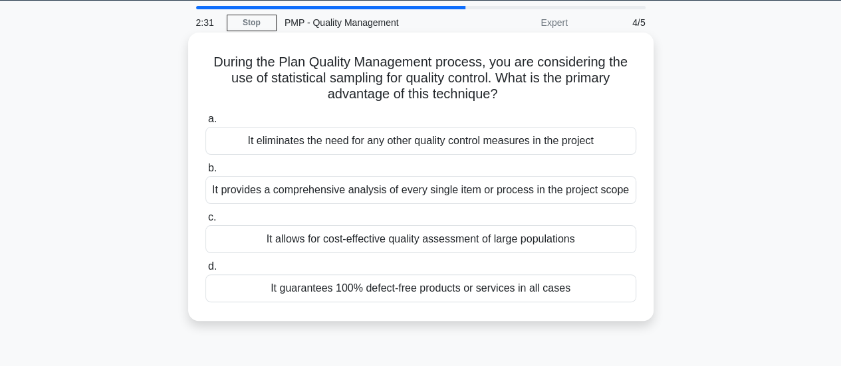
click at [606, 240] on div "It allows for cost-effective quality assessment of large populations" at bounding box center [420, 239] width 431 height 28
click at [205, 222] on input "c. It allows for cost-effective quality assessment of large populations" at bounding box center [205, 217] width 0 height 9
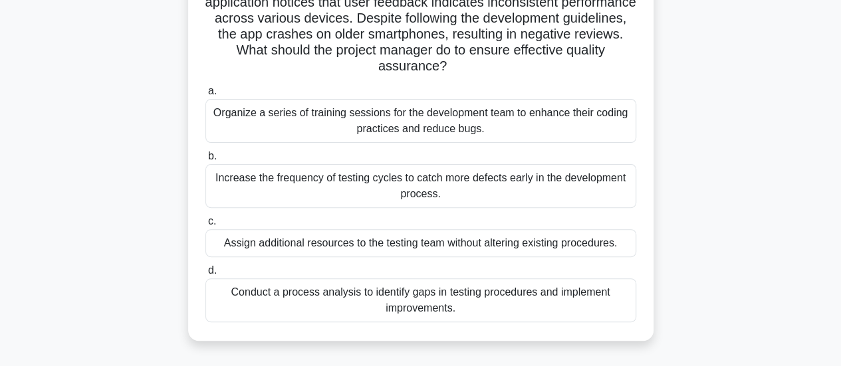
scroll to position [166, 0]
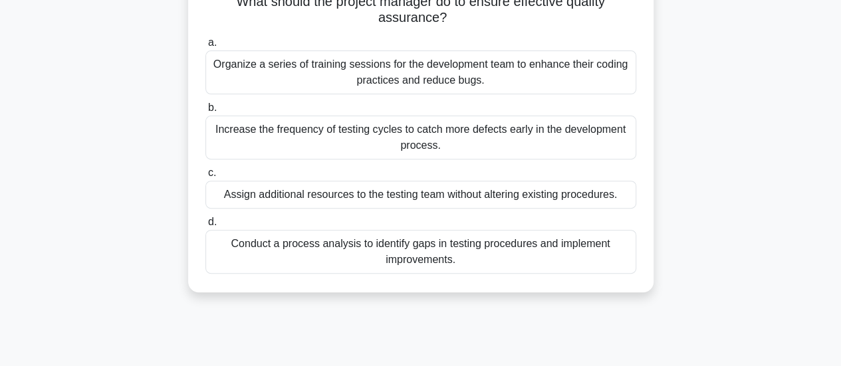
click at [591, 265] on div "Conduct a process analysis to identify gaps in testing procedures and implement…" at bounding box center [420, 252] width 431 height 44
click at [205, 227] on input "d. Conduct a process analysis to identify gaps in testing procedures and implem…" at bounding box center [205, 222] width 0 height 9
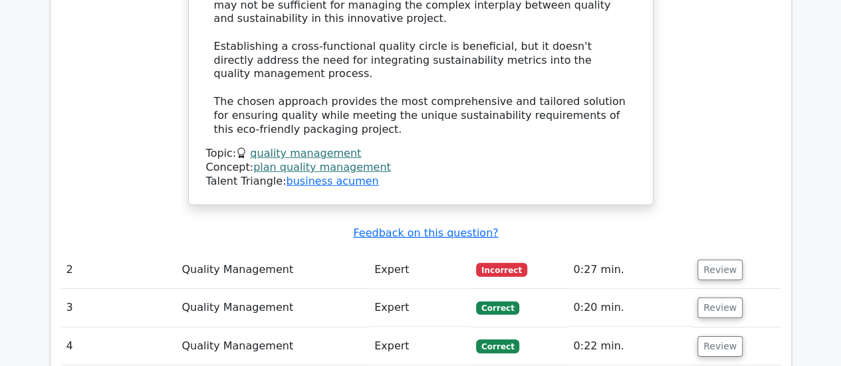
scroll to position [1897, 0]
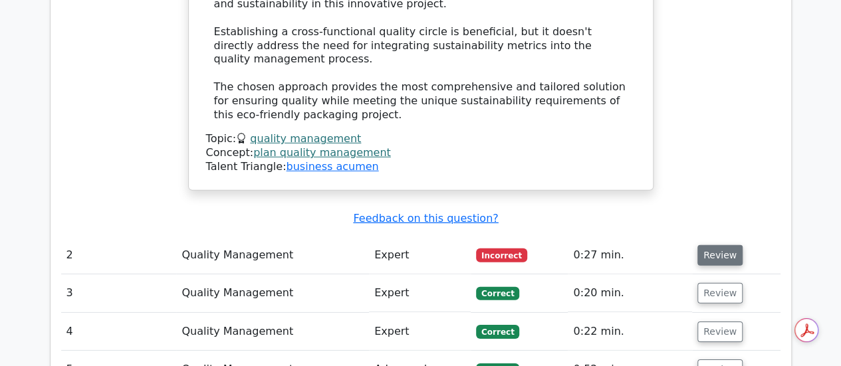
click at [710, 245] on button "Review" at bounding box center [719, 255] width 45 height 21
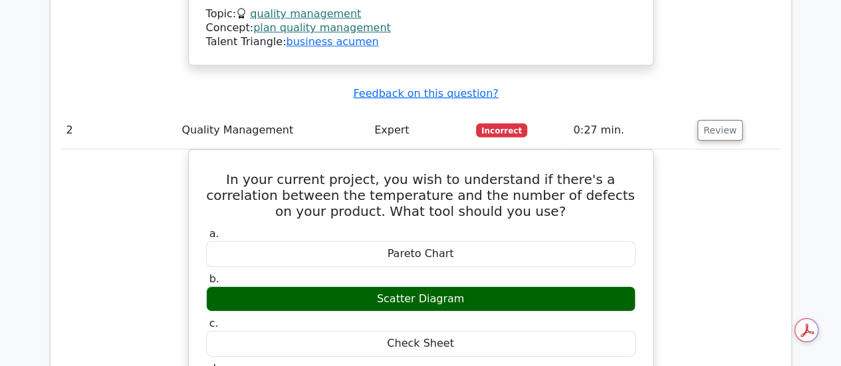
scroll to position [1982, 0]
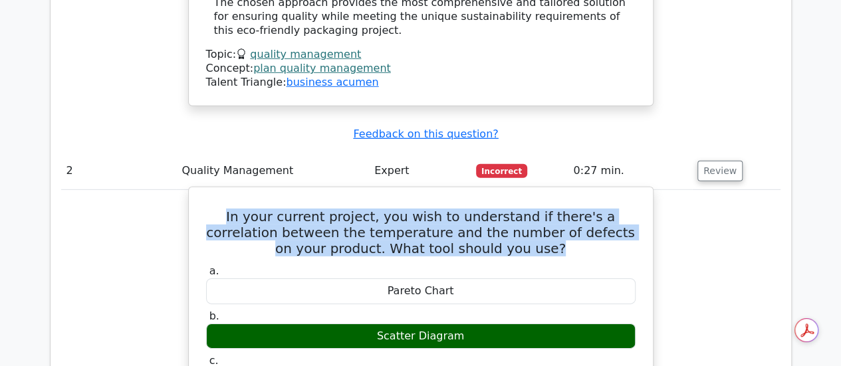
drag, startPoint x: 502, startPoint y: 136, endPoint x: 207, endPoint y: 106, distance: 295.9
click at [207, 209] on h5 "In your current project, you wish to understand if there's a correlation betwee…" at bounding box center [421, 233] width 432 height 48
copy h5 "In your current project, you wish to understand if there's a correlation betwee…"
drag, startPoint x: 466, startPoint y: 225, endPoint x: 379, endPoint y: 225, distance: 87.1
click at [379, 324] on div "Scatter Diagram" at bounding box center [420, 337] width 429 height 26
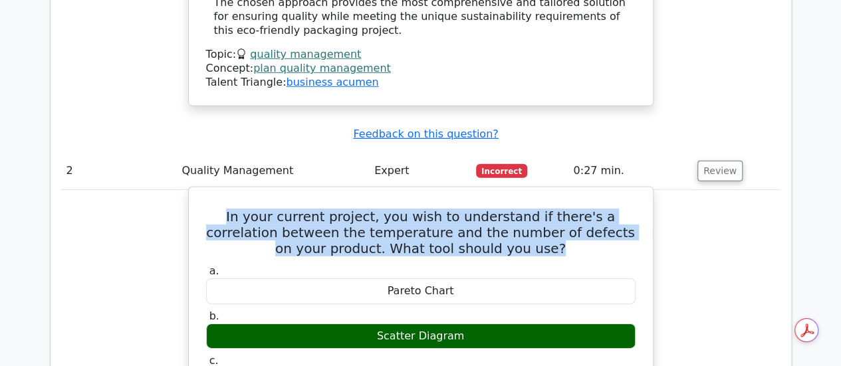
copy div "Scatter Diagram"
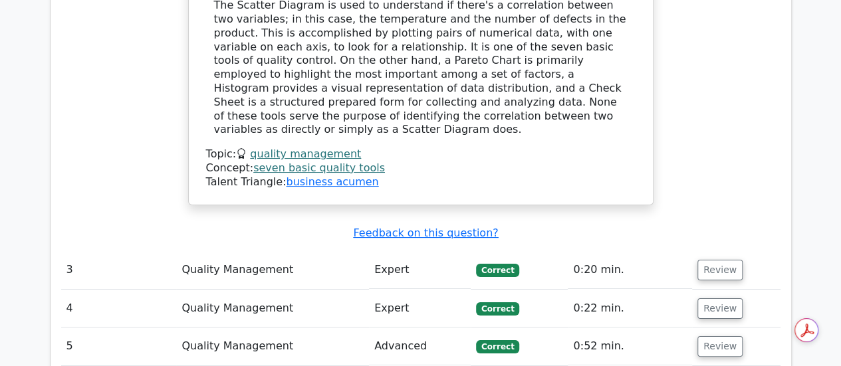
scroll to position [2493, 0]
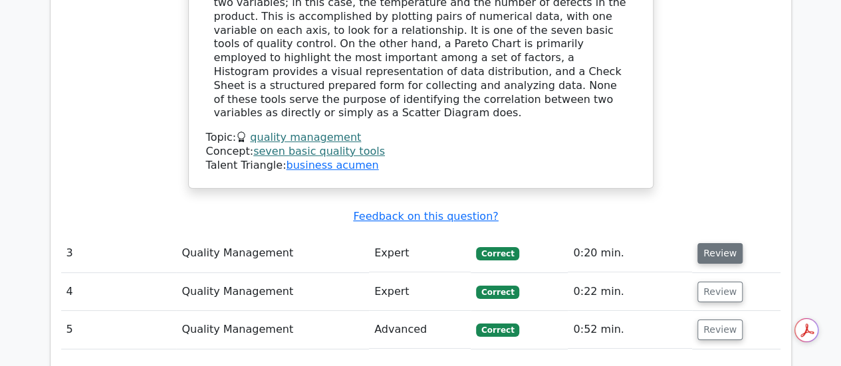
click at [722, 243] on button "Review" at bounding box center [719, 253] width 45 height 21
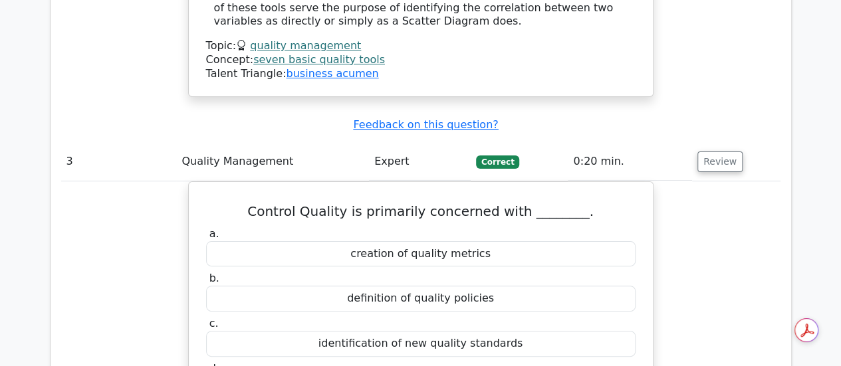
scroll to position [2594, 0]
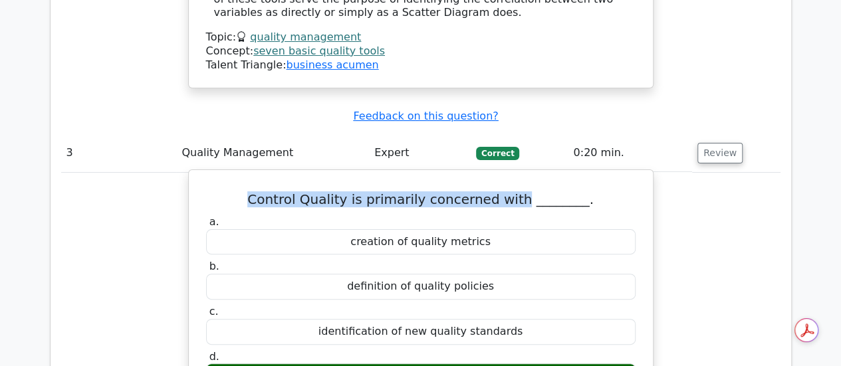
drag, startPoint x: 264, startPoint y: 72, endPoint x: 524, endPoint y: 78, distance: 259.2
click at [524, 191] on h5 "Control Quality is primarily concerned with ________." at bounding box center [421, 199] width 432 height 16
copy h5 "Control Quality is primarily concerned with"
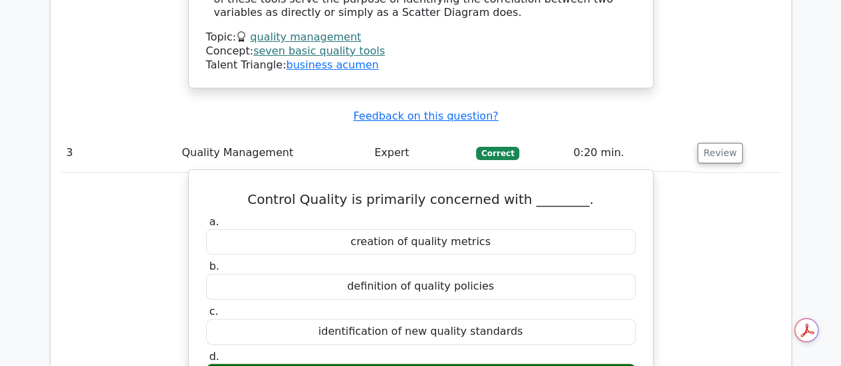
copy div "correctness of the deliverables"
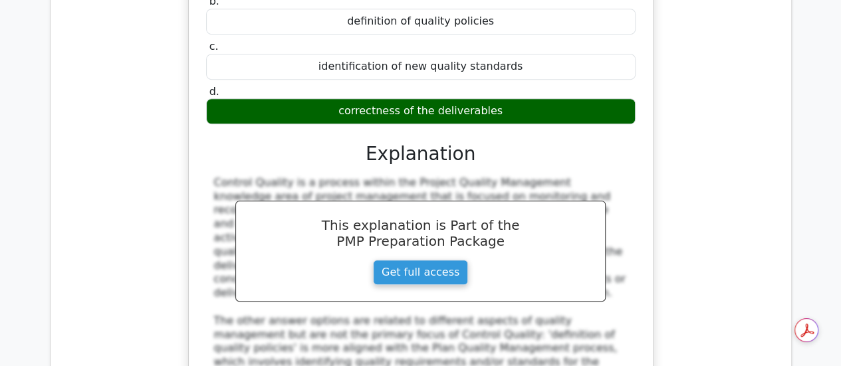
scroll to position [3167, 0]
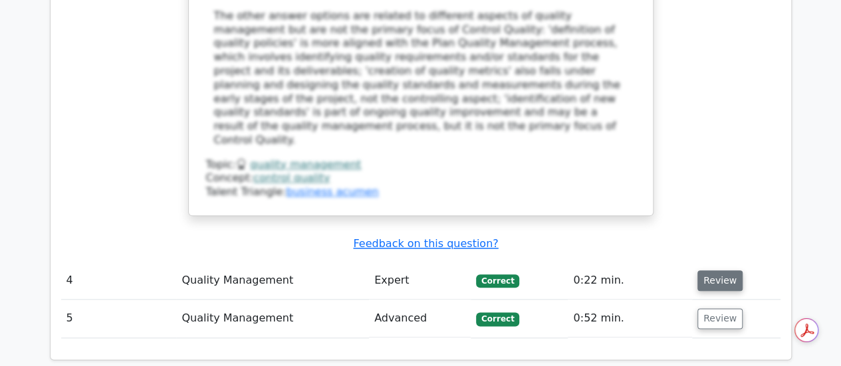
click at [704, 270] on button "Review" at bounding box center [719, 280] width 45 height 21
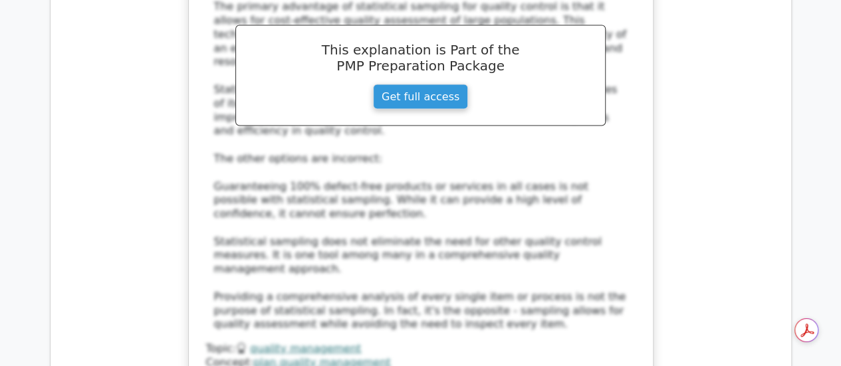
scroll to position [3794, 0]
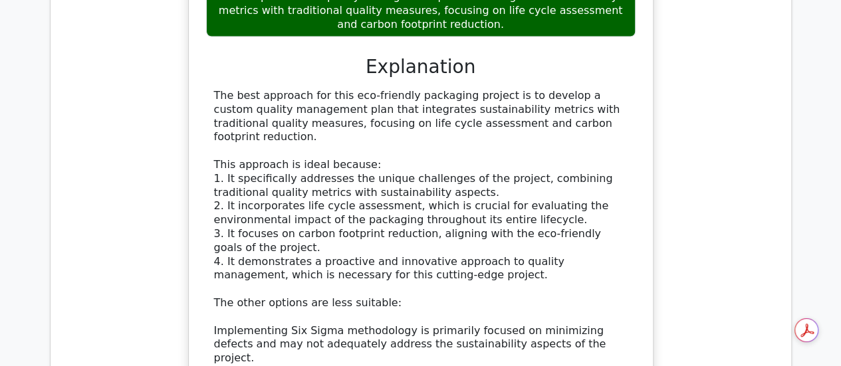
scroll to position [1236, 0]
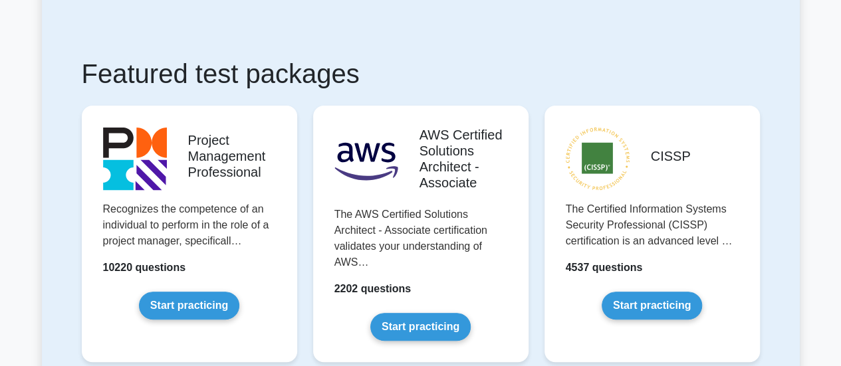
scroll to position [210, 0]
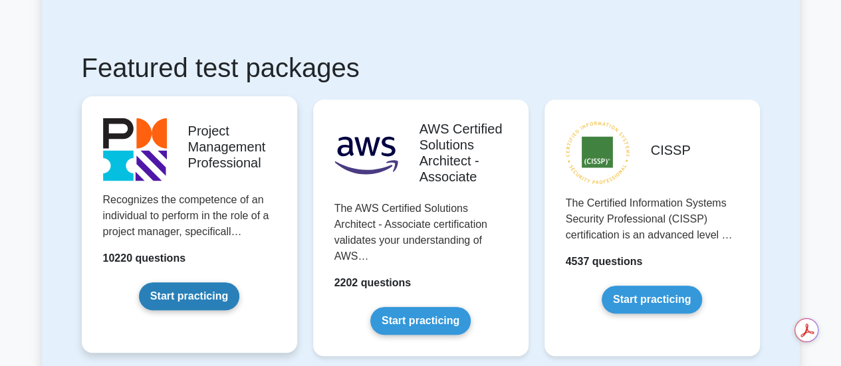
click at [202, 287] on link "Start practicing" at bounding box center [189, 296] width 100 height 28
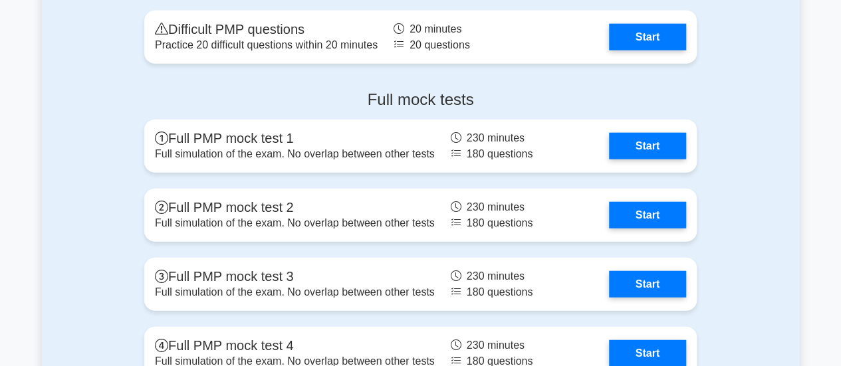
scroll to position [4046, 0]
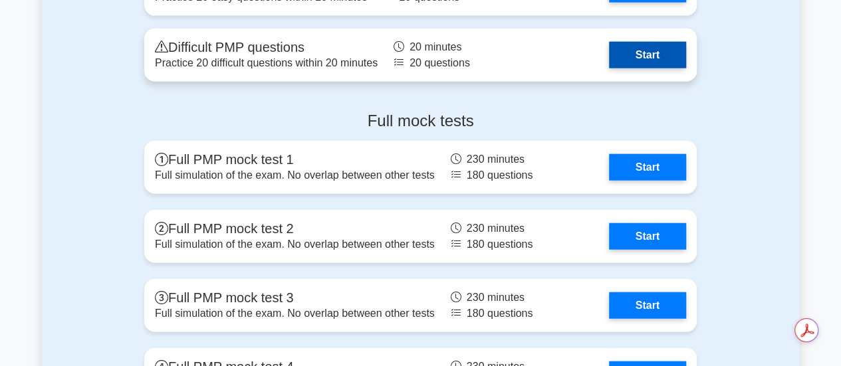
click at [659, 56] on link "Start" at bounding box center [647, 55] width 77 height 27
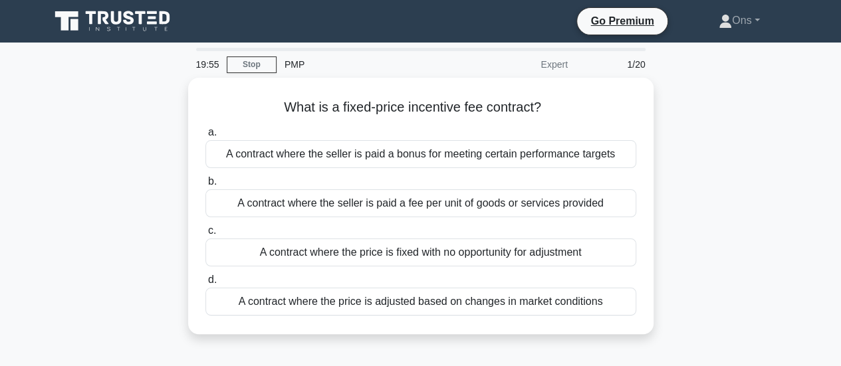
click at [840, 76] on html "Go Premium Ons" at bounding box center [420, 359] width 841 height 718
click at [257, 62] on link "Stop" at bounding box center [252, 64] width 50 height 17
